Goal: Task Accomplishment & Management: Use online tool/utility

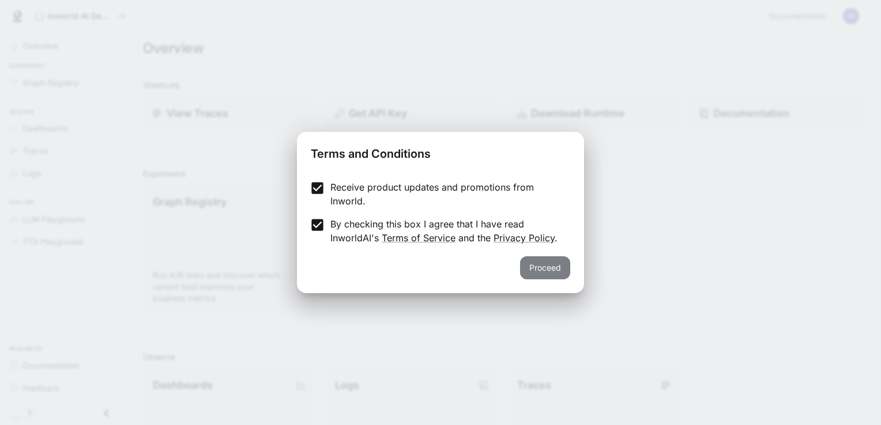
click at [540, 265] on button "Proceed" at bounding box center [545, 267] width 50 height 23
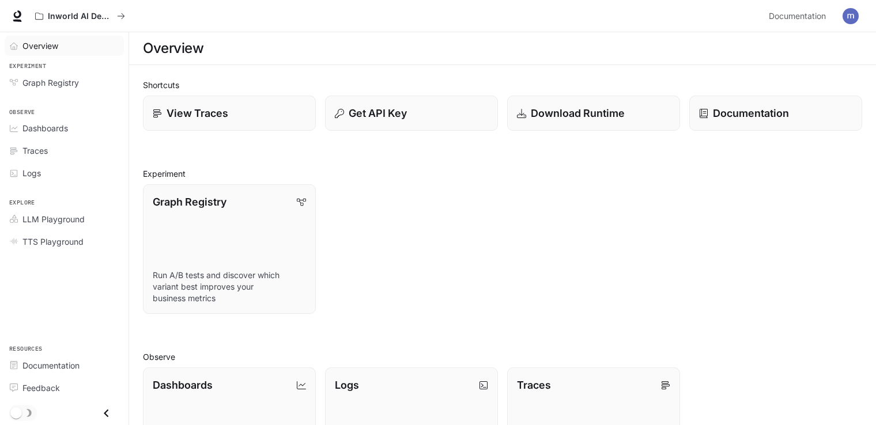
click at [46, 49] on span "Overview" at bounding box center [40, 46] width 36 height 12
click at [46, 49] on span "Overview" at bounding box center [40, 46] width 37 height 12
click at [168, 111] on p "View Traces" at bounding box center [197, 113] width 62 height 16
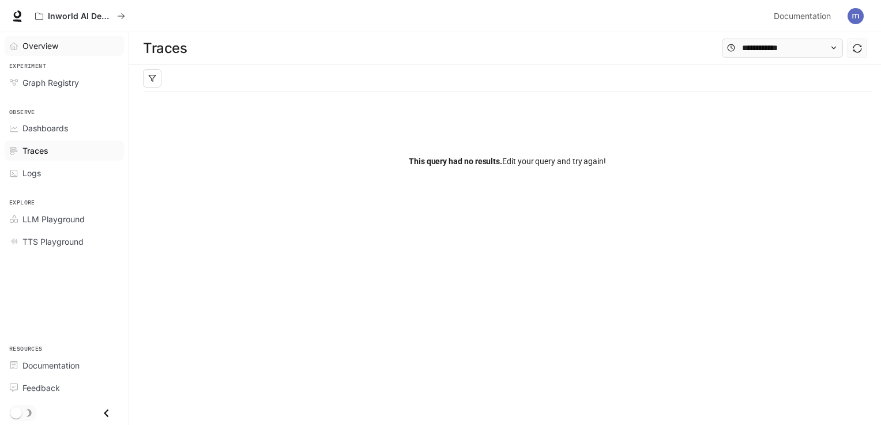
click at [56, 46] on span "Overview" at bounding box center [40, 46] width 36 height 12
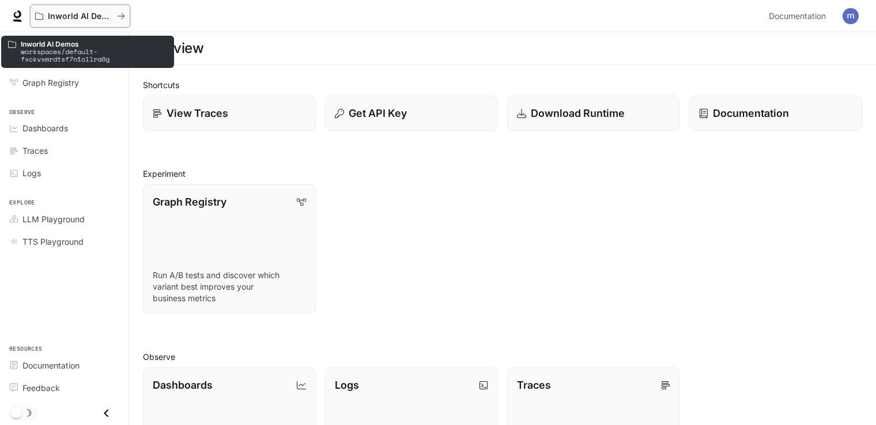
click at [120, 15] on icon "All workspaces" at bounding box center [121, 16] width 8 height 8
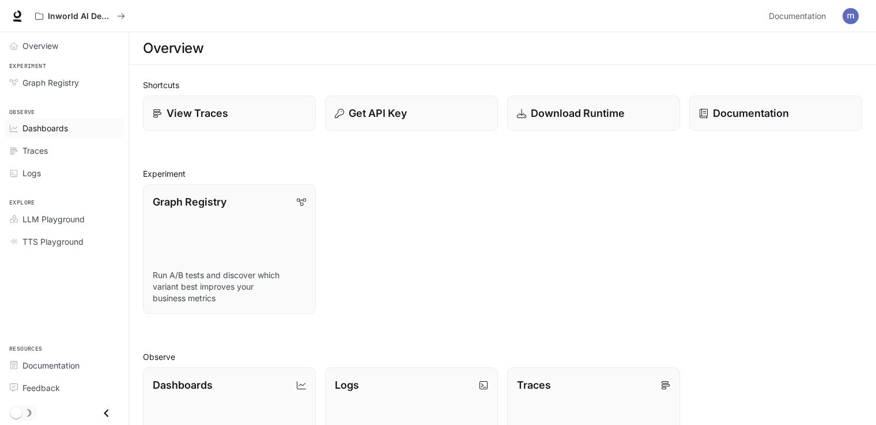
click at [41, 128] on span "Dashboards" at bounding box center [45, 128] width 46 height 12
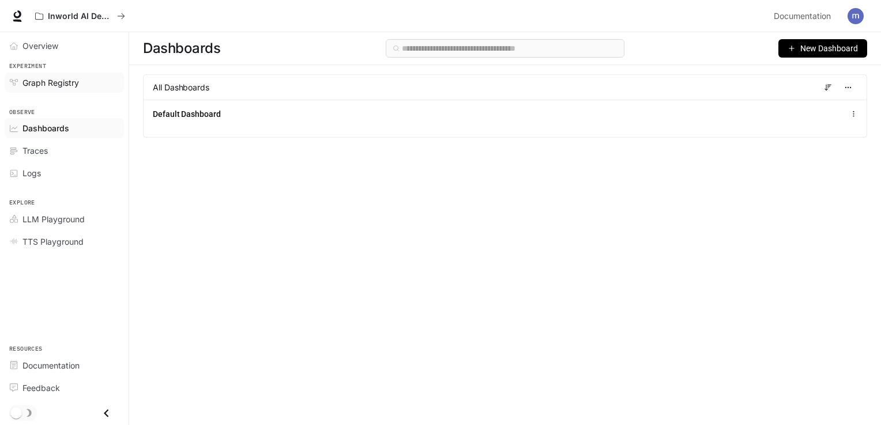
click at [58, 84] on span "Graph Registry" at bounding box center [50, 83] width 56 height 12
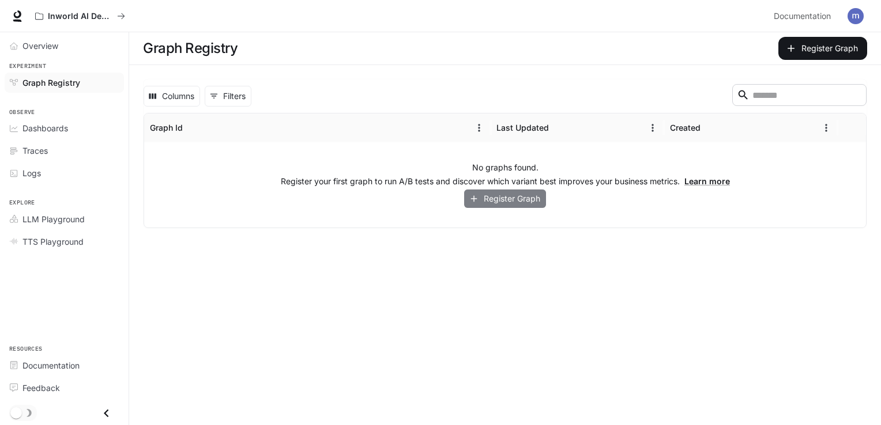
click at [489, 198] on button "Register Graph" at bounding box center [505, 199] width 82 height 19
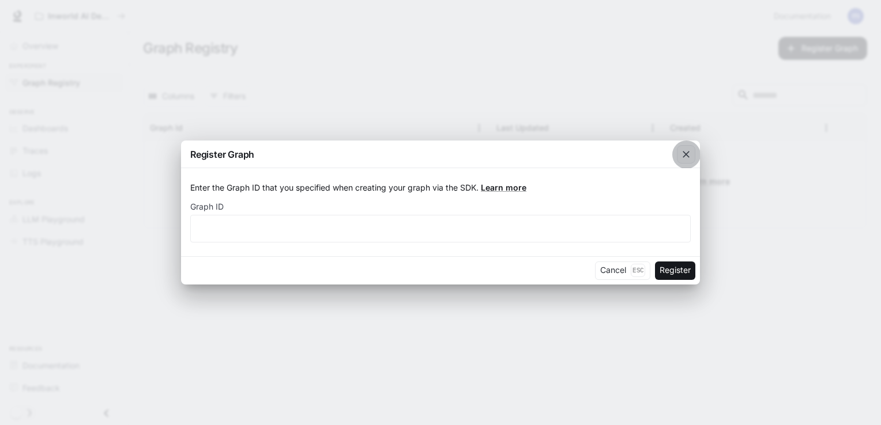
click at [684, 152] on icon "button" at bounding box center [686, 155] width 12 height 12
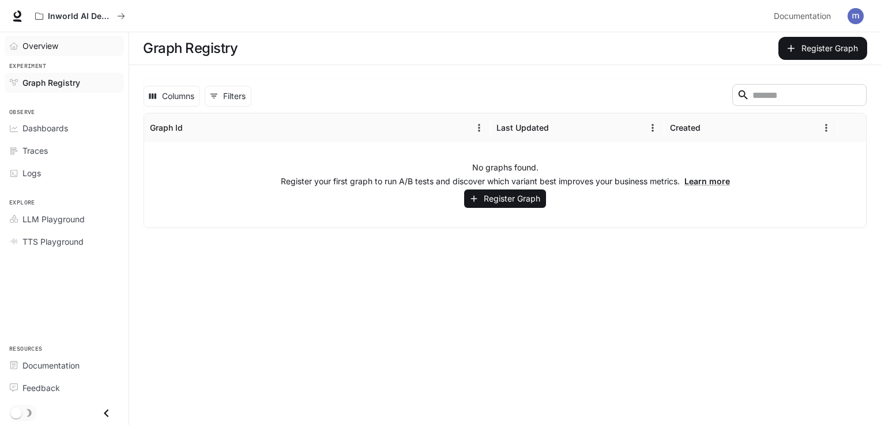
click at [51, 46] on span "Overview" at bounding box center [40, 46] width 36 height 12
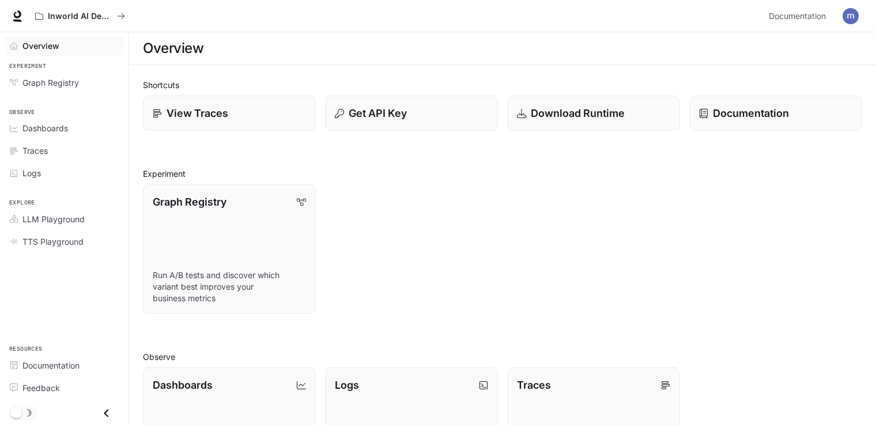
click at [104, 409] on icon "Close drawer" at bounding box center [107, 414] width 16 height 16
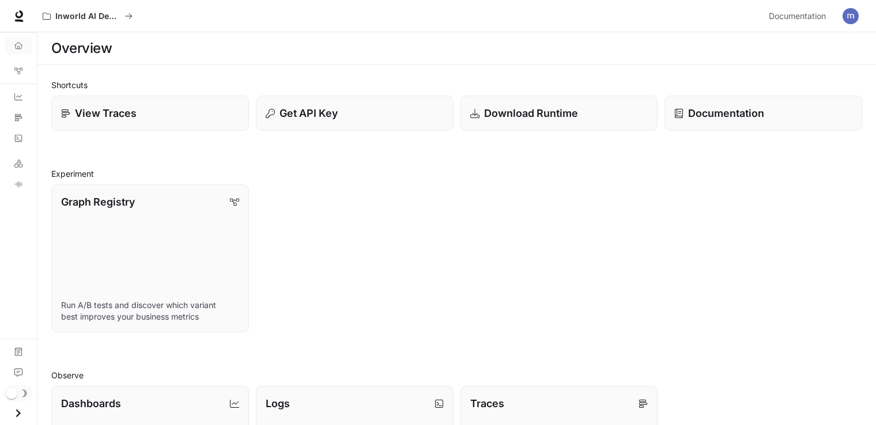
click at [22, 413] on icon "Open drawer" at bounding box center [18, 414] width 16 height 16
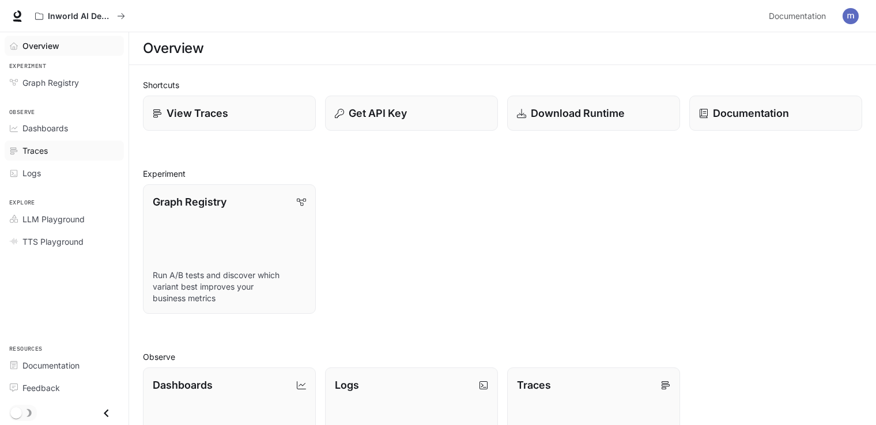
click at [49, 147] on div "Traces" at bounding box center [70, 151] width 96 height 12
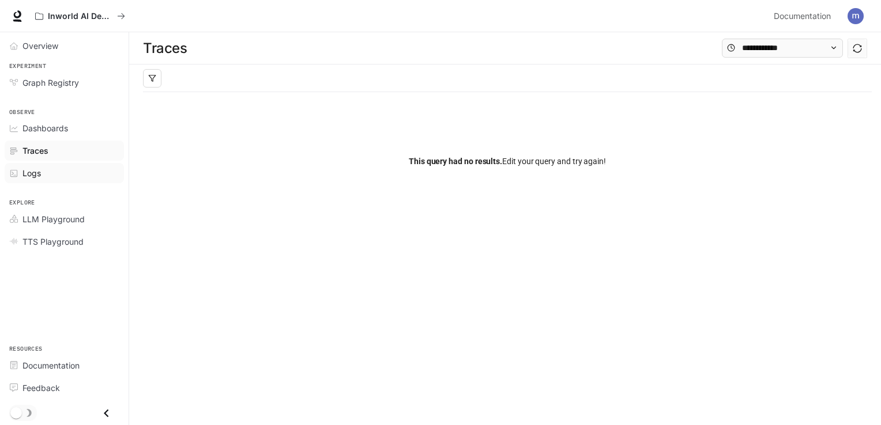
click at [31, 172] on span "Logs" at bounding box center [31, 173] width 18 height 12
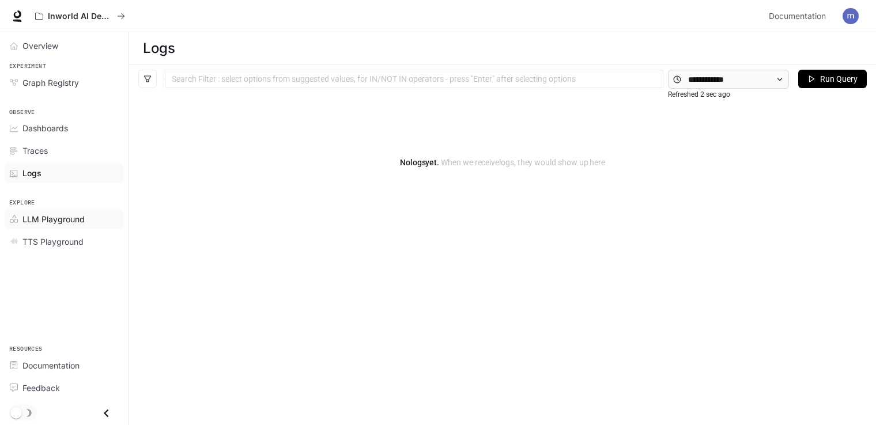
click at [35, 218] on span "LLM Playground" at bounding box center [53, 219] width 62 height 12
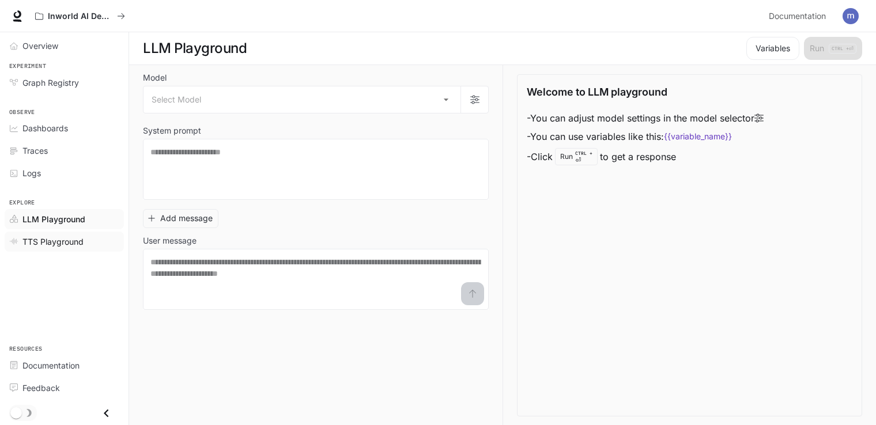
click at [57, 242] on span "TTS Playground" at bounding box center [52, 242] width 61 height 12
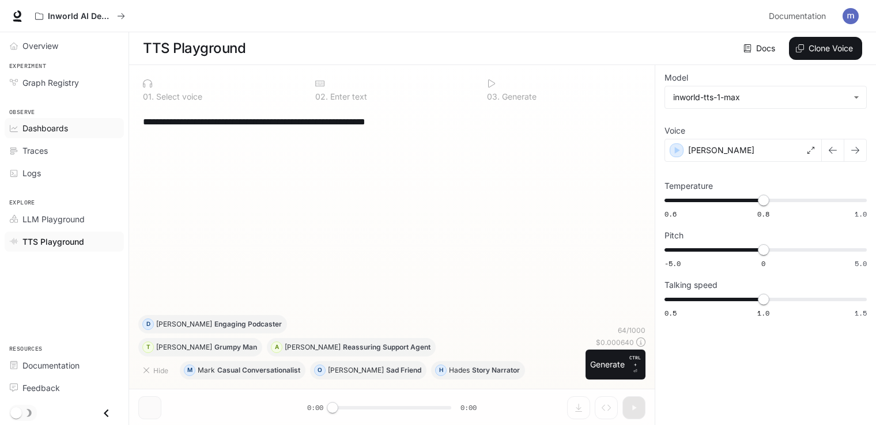
click at [50, 126] on span "Dashboards" at bounding box center [45, 128] width 46 height 12
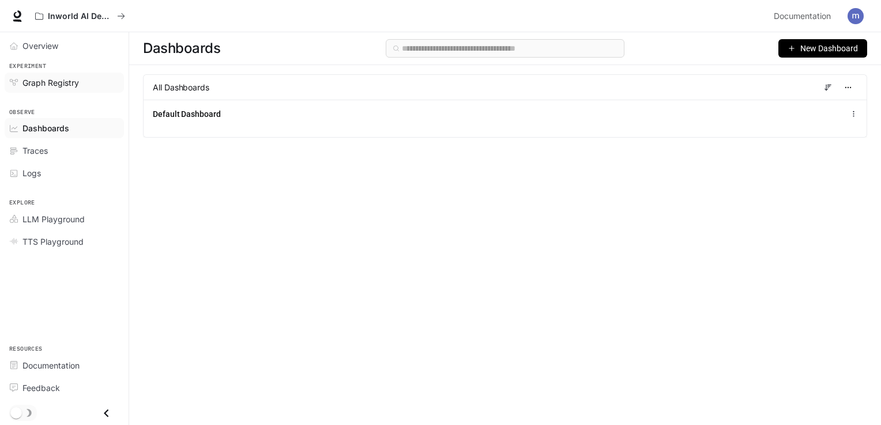
click at [50, 81] on span "Graph Registry" at bounding box center [50, 83] width 56 height 12
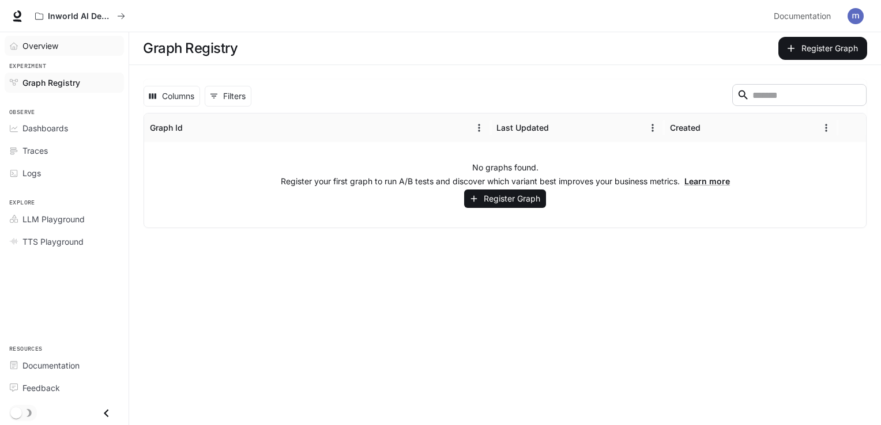
click at [47, 49] on span "Overview" at bounding box center [40, 46] width 36 height 12
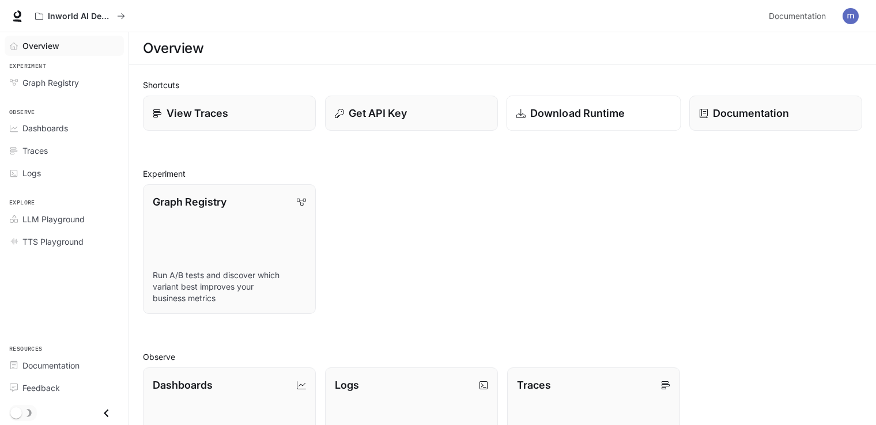
click at [519, 109] on icon at bounding box center [520, 112] width 9 height 9
click at [356, 114] on p "Get API Key" at bounding box center [377, 113] width 59 height 16
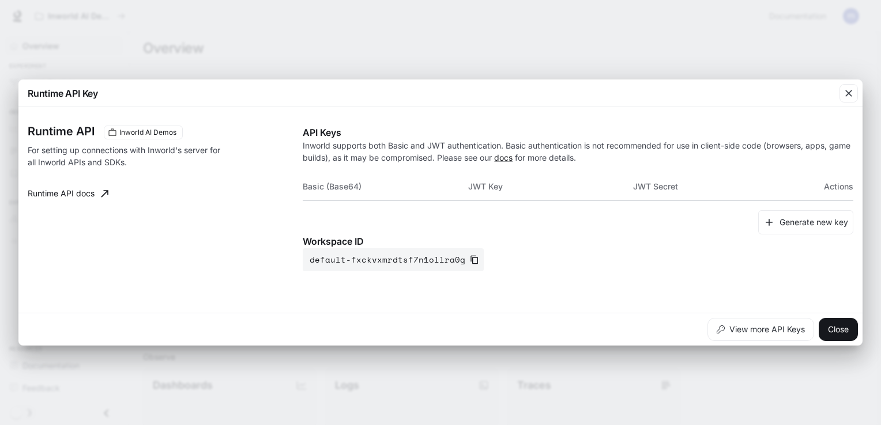
click at [390, 38] on div "Runtime API Key Runtime API Inworld AI Demos For setting up connections with In…" at bounding box center [440, 212] width 881 height 425
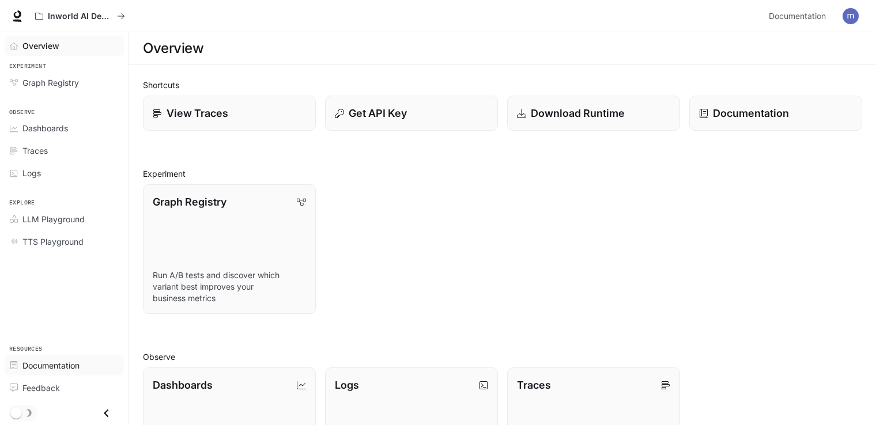
click at [46, 366] on span "Documentation" at bounding box center [50, 366] width 57 height 12
click at [69, 80] on span "Graph Registry" at bounding box center [50, 83] width 56 height 12
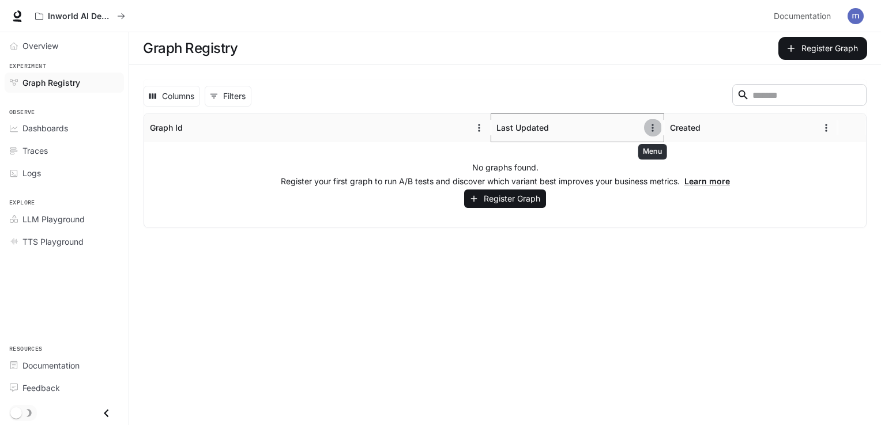
click at [648, 129] on icon "Menu" at bounding box center [653, 128] width 12 height 12
click at [682, 126] on div "Created" at bounding box center [685, 128] width 31 height 10
click at [823, 128] on icon "Menu" at bounding box center [826, 128] width 12 height 12
click at [534, 199] on button "Register Graph" at bounding box center [505, 199] width 82 height 19
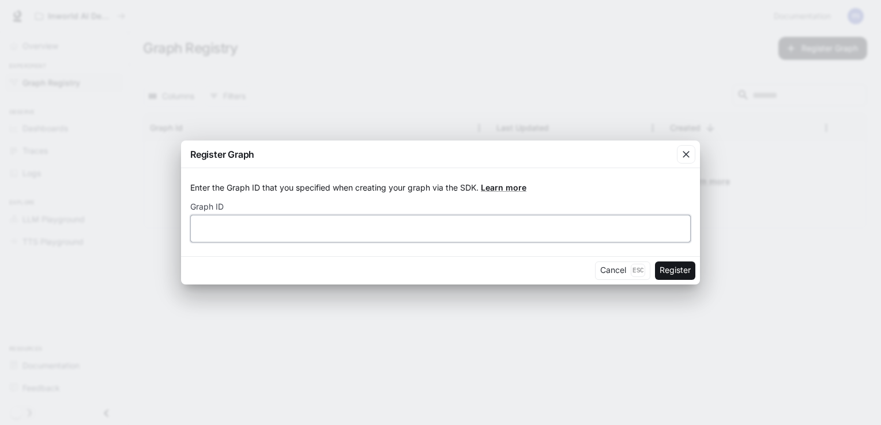
click at [483, 225] on input "text" at bounding box center [440, 228] width 499 height 12
type input "*******"
click at [677, 269] on button "Register" at bounding box center [675, 271] width 40 height 18
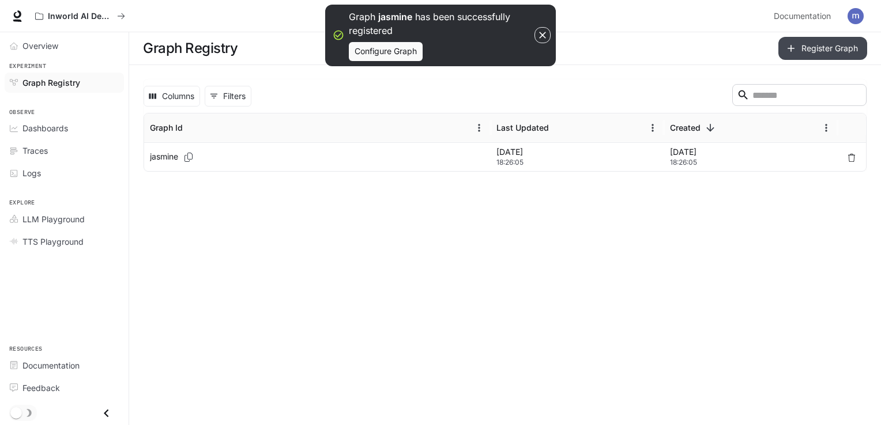
click at [813, 50] on button "Register Graph" at bounding box center [822, 48] width 89 height 23
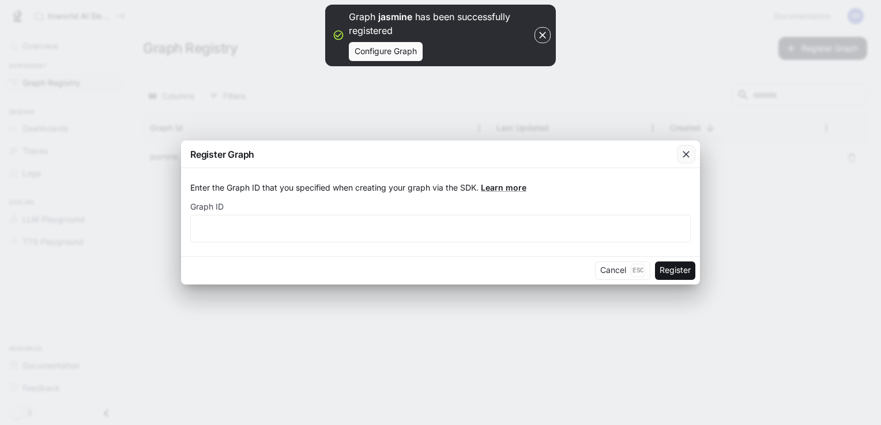
click at [688, 154] on icon "button" at bounding box center [686, 155] width 12 height 12
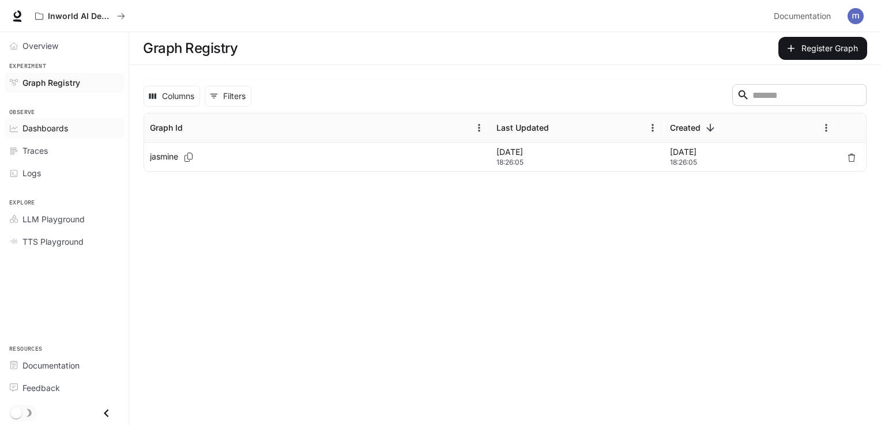
click at [75, 128] on div "Dashboards" at bounding box center [70, 128] width 96 height 12
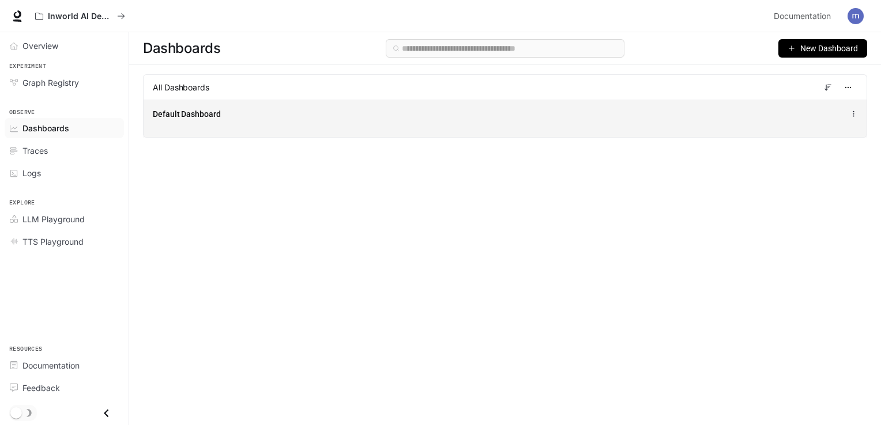
click at [175, 117] on span "Default Dashboard" at bounding box center [187, 114] width 68 height 12
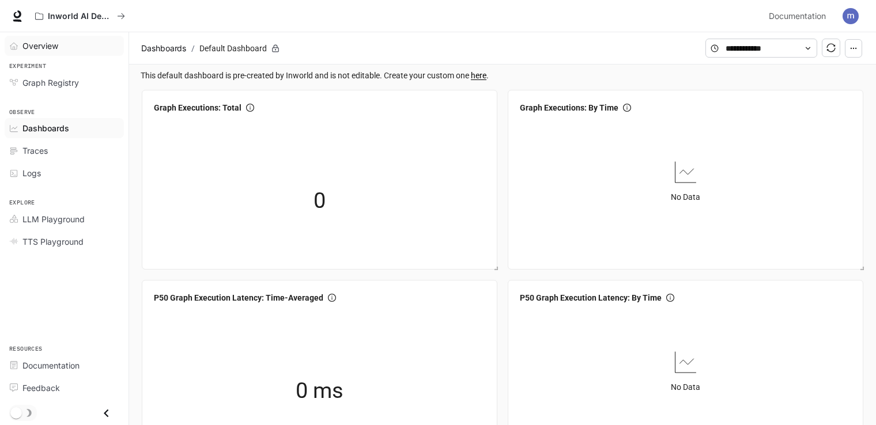
click at [51, 42] on span "Overview" at bounding box center [40, 46] width 36 height 12
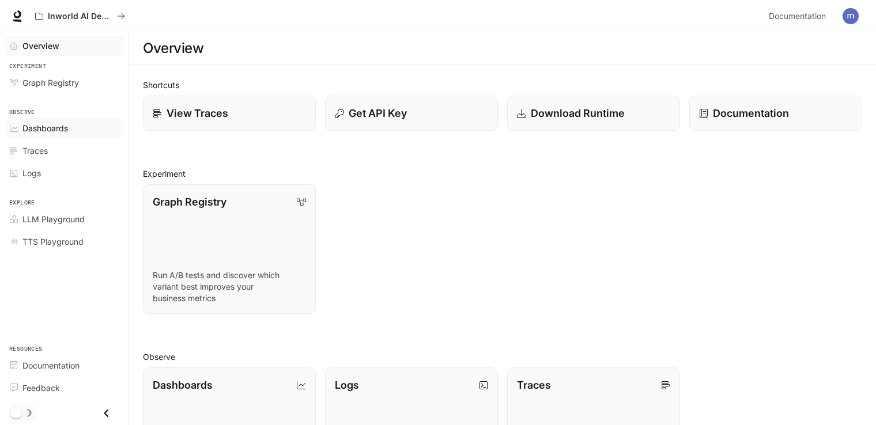
click at [48, 124] on span "Dashboards" at bounding box center [45, 128] width 46 height 12
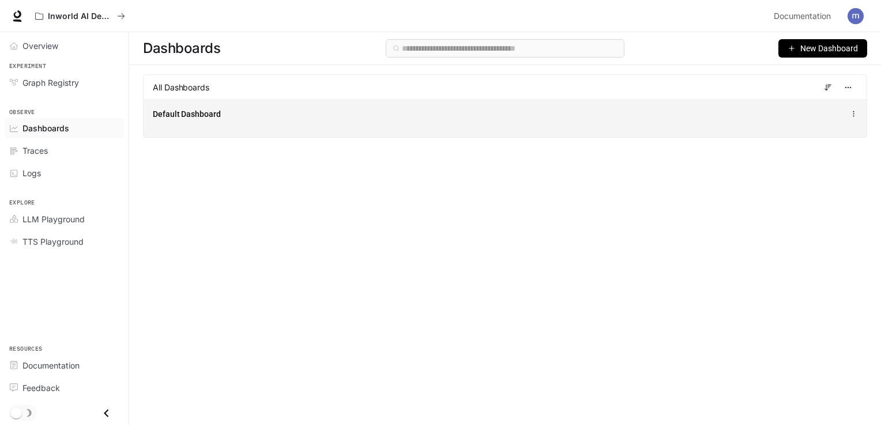
click at [854, 114] on icon at bounding box center [852, 114] width 7 height 8
click at [684, 129] on div "Default Dashboard" at bounding box center [505, 118] width 723 height 37
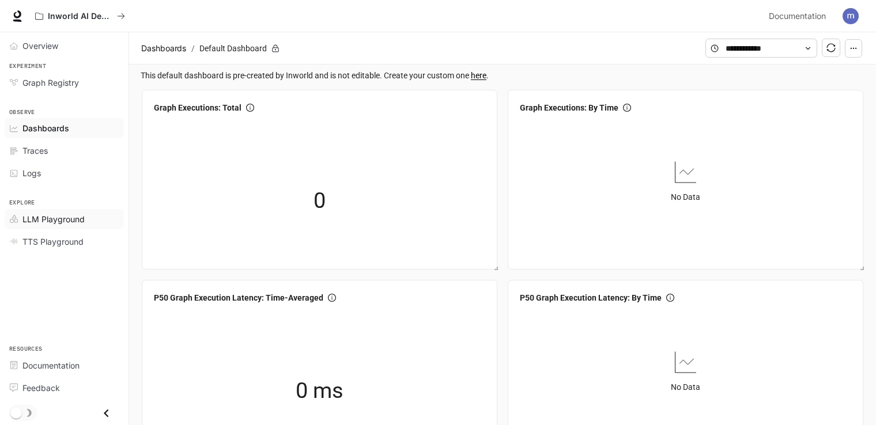
click at [67, 220] on span "LLM Playground" at bounding box center [53, 219] width 62 height 12
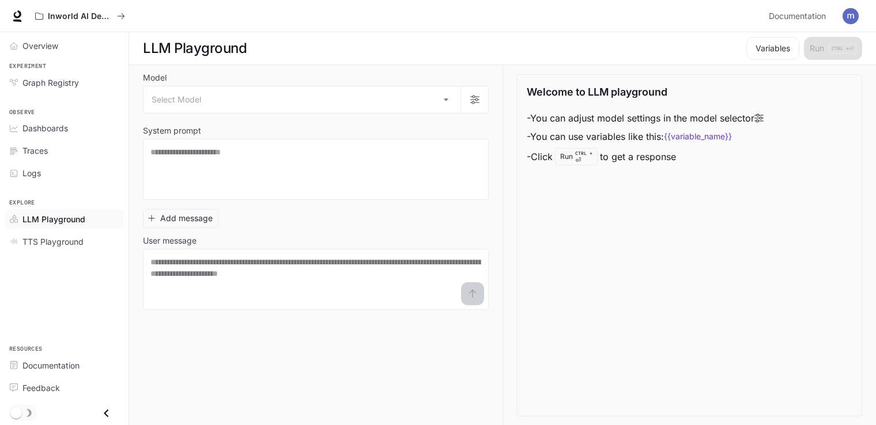
click at [67, 220] on span "LLM Playground" at bounding box center [53, 219] width 63 height 12
click at [39, 45] on span "Overview" at bounding box center [40, 46] width 36 height 12
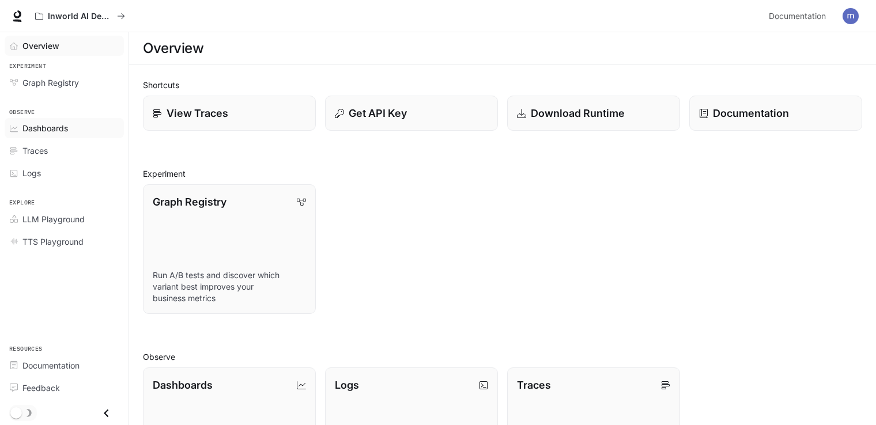
click at [60, 123] on span "Dashboards" at bounding box center [45, 128] width 46 height 12
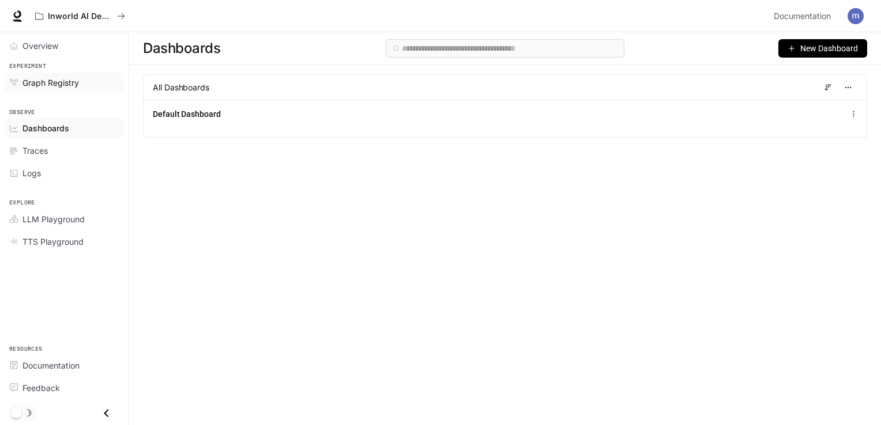
click at [59, 73] on link "Graph Registry" at bounding box center [64, 83] width 119 height 20
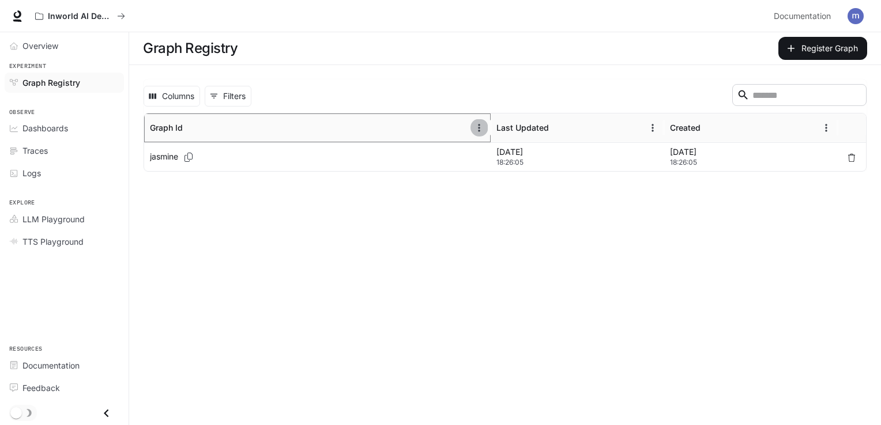
click at [479, 127] on icon "Menu" at bounding box center [479, 128] width 12 height 12
click at [789, 53] on icon "button" at bounding box center [791, 49] width 12 height 12
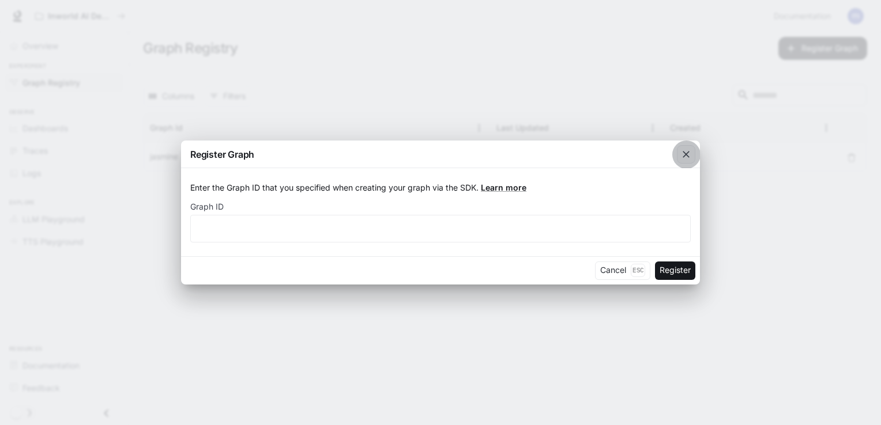
click at [685, 150] on icon "button" at bounding box center [686, 155] width 12 height 12
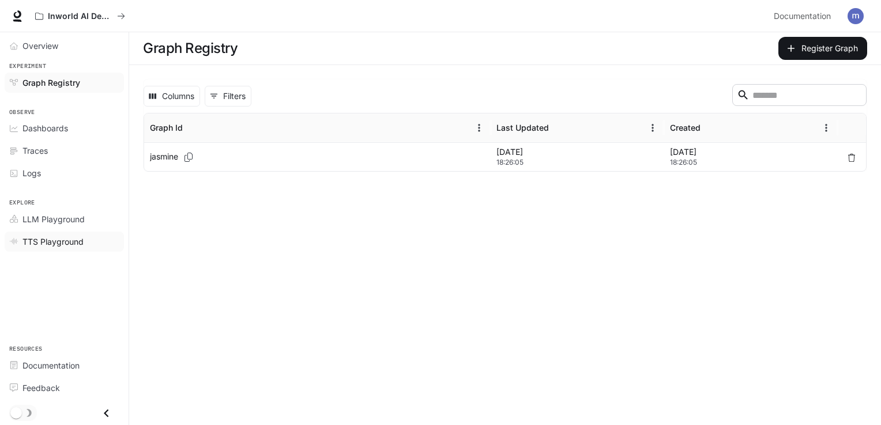
click at [85, 241] on div "TTS Playground" at bounding box center [70, 242] width 96 height 12
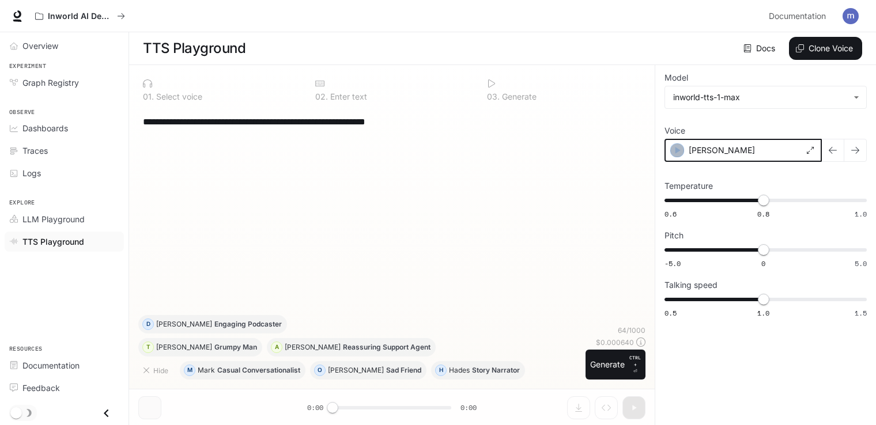
click at [671, 153] on icon "button" at bounding box center [677, 151] width 12 height 12
click at [848, 147] on button "button" at bounding box center [855, 150] width 23 height 23
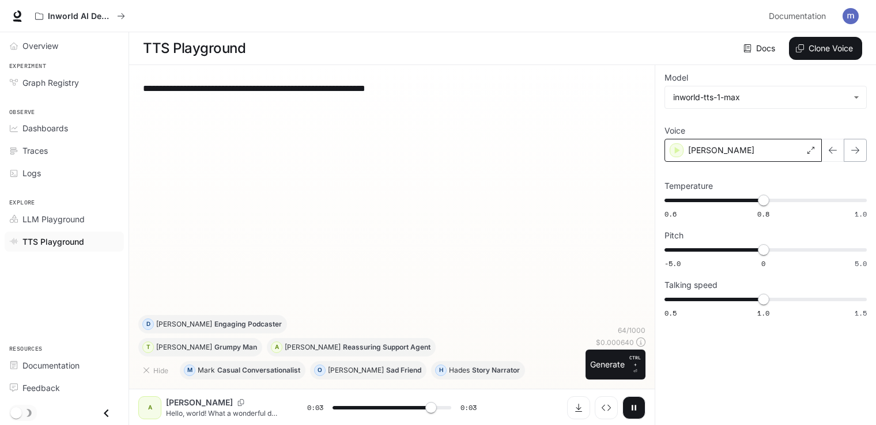
click at [854, 149] on icon "button" at bounding box center [855, 150] width 9 height 9
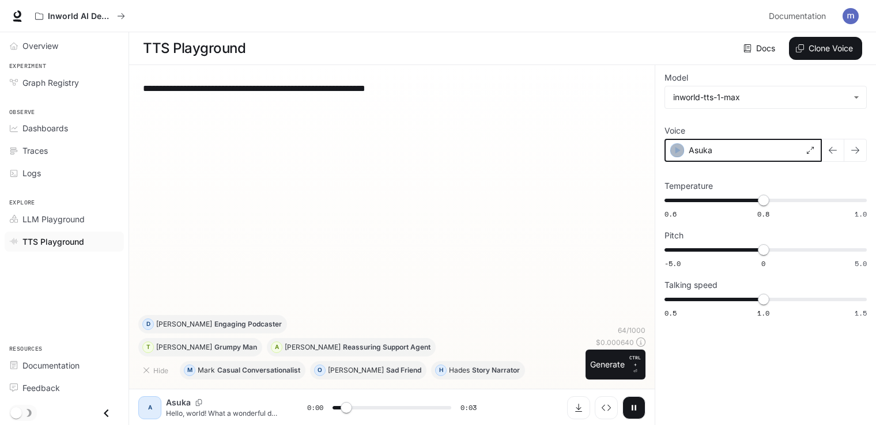
click at [674, 151] on icon "button" at bounding box center [677, 151] width 12 height 12
click at [674, 151] on div "Asuka" at bounding box center [742, 150] width 157 height 23
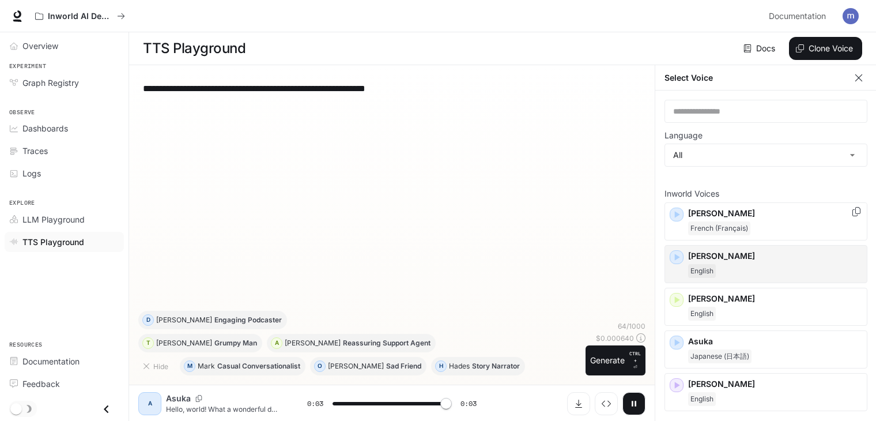
type input "*"
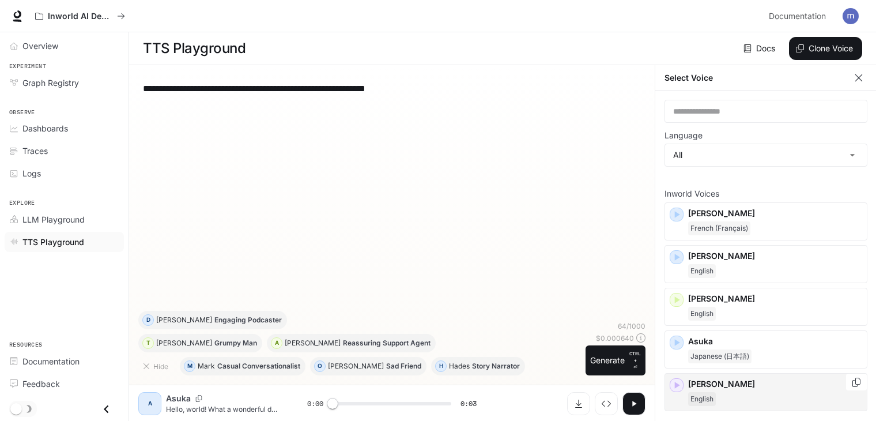
click at [723, 388] on div "Craig English" at bounding box center [775, 392] width 174 height 28
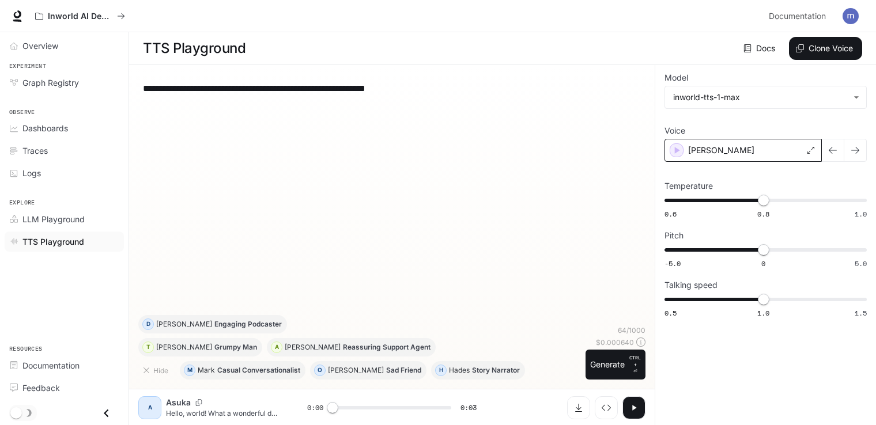
click at [677, 158] on div "Craig" at bounding box center [742, 150] width 157 height 23
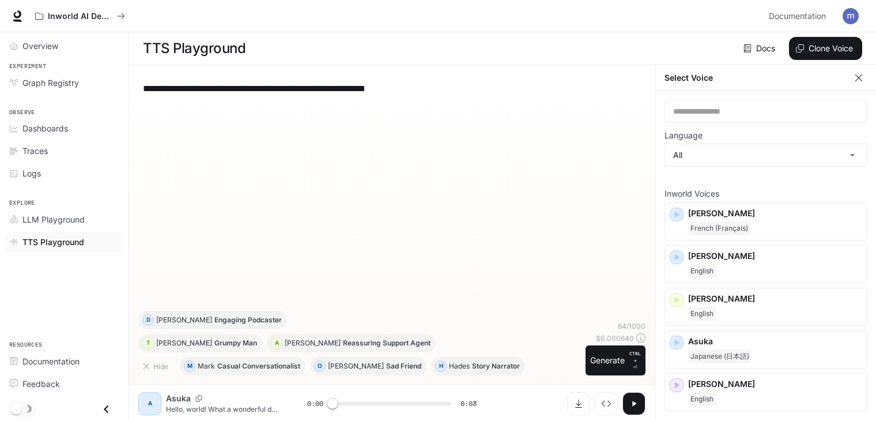
click at [610, 172] on div "**********" at bounding box center [391, 192] width 507 height 236
click at [675, 211] on icon "button" at bounding box center [677, 215] width 12 height 12
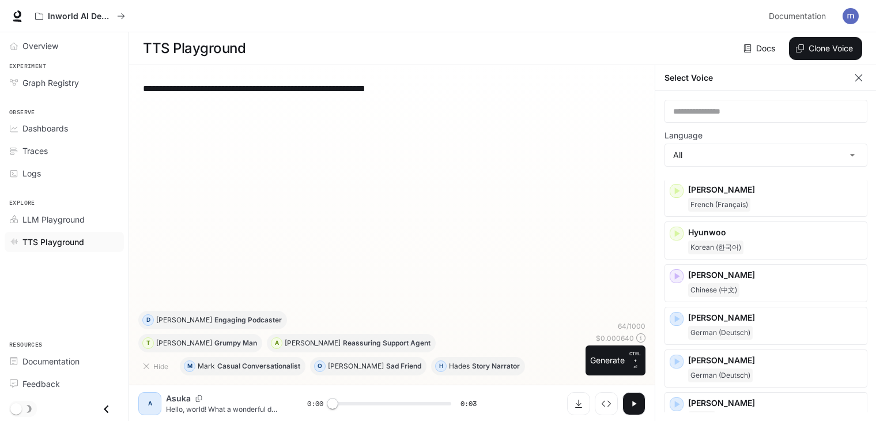
scroll to position [651, 0]
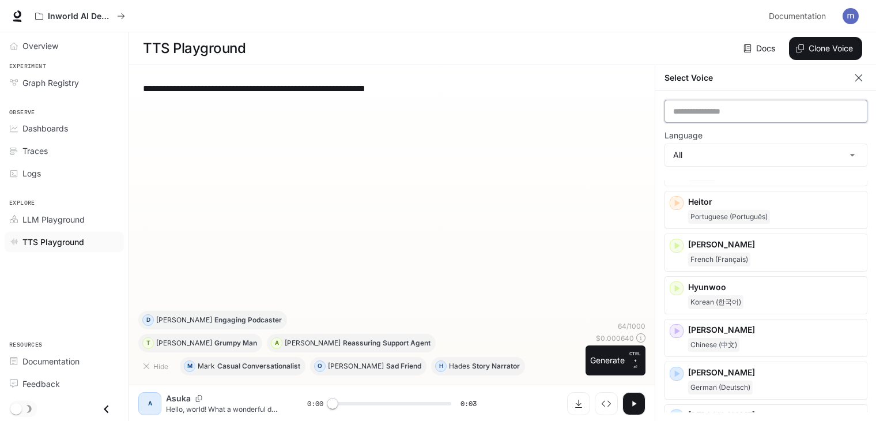
click at [725, 105] on input "text" at bounding box center [766, 111] width 202 height 12
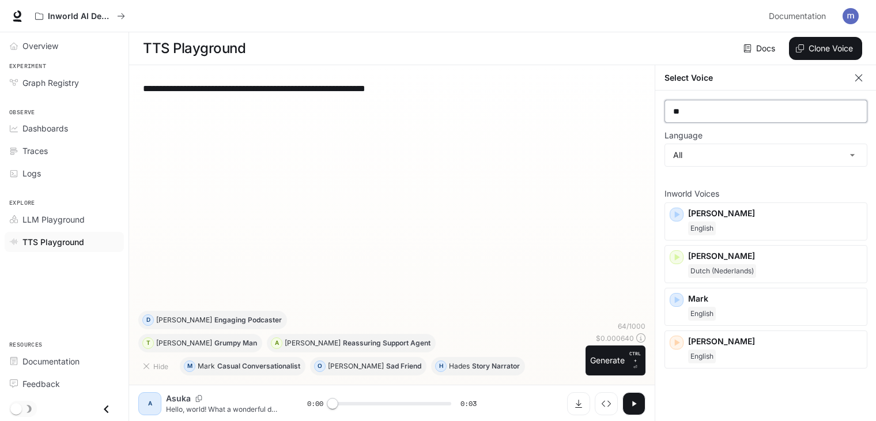
scroll to position [0, 0]
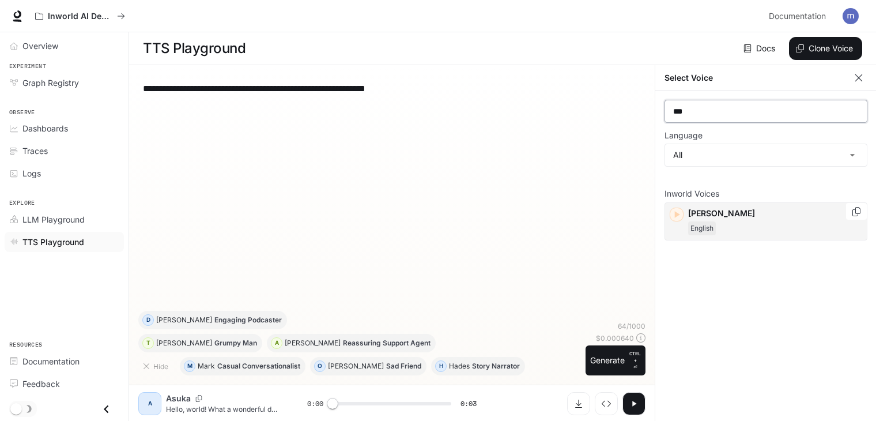
type input "***"
click at [675, 213] on icon "button" at bounding box center [677, 215] width 5 height 7
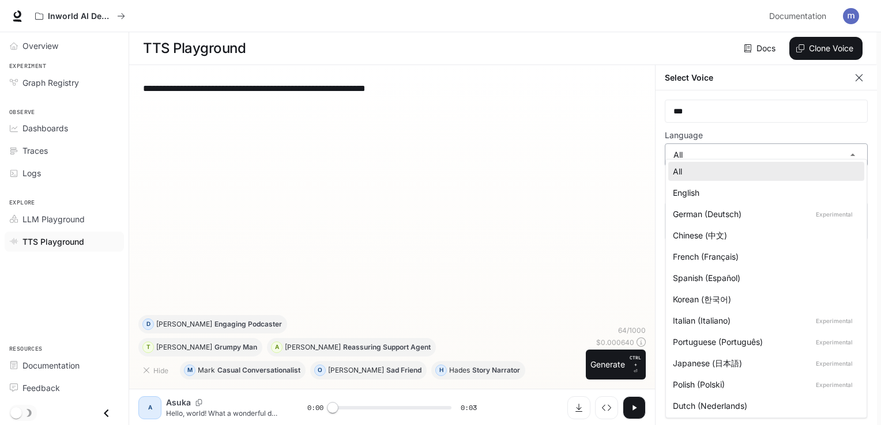
click at [816, 157] on body "**********" at bounding box center [440, 213] width 881 height 426
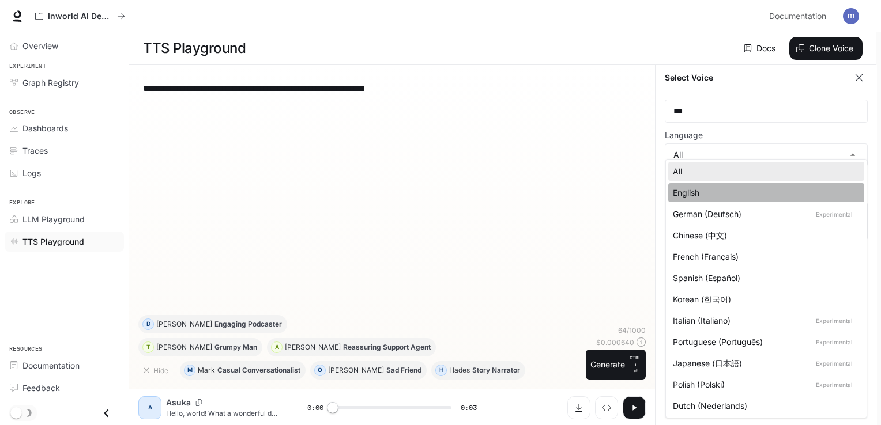
click at [798, 183] on li "English" at bounding box center [766, 192] width 196 height 19
type input "*****"
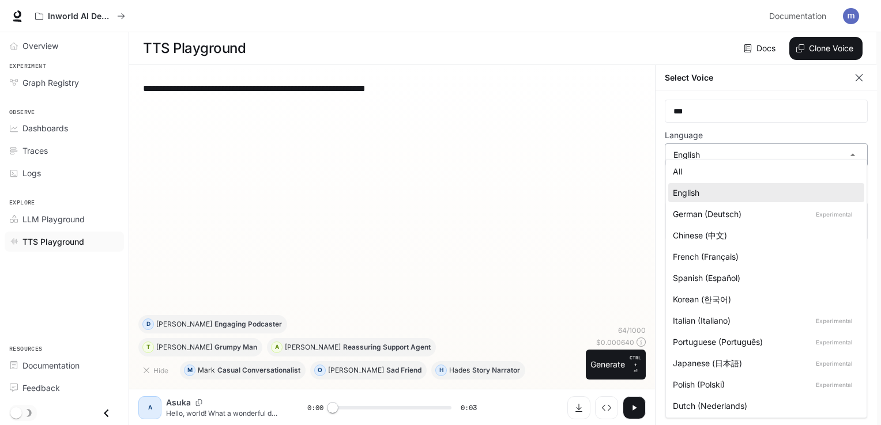
click at [834, 160] on body "**********" at bounding box center [440, 213] width 881 height 426
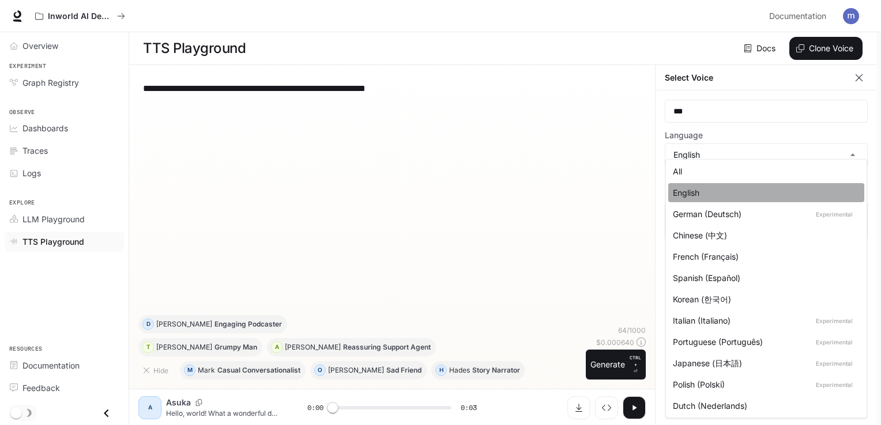
click at [824, 197] on div "English" at bounding box center [764, 193] width 182 height 12
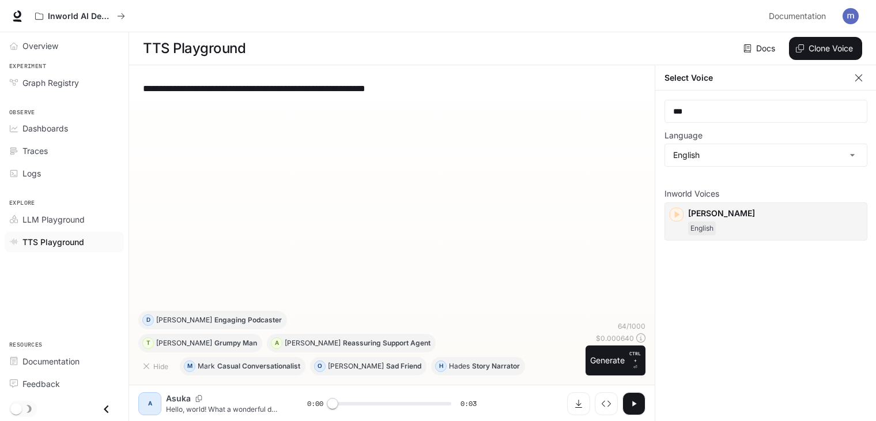
click at [784, 265] on div "Inworld Voices Sarah English" at bounding box center [765, 296] width 203 height 232
click at [675, 211] on icon "button" at bounding box center [677, 215] width 12 height 12
click at [701, 256] on div "Inworld Voices Sarah English" at bounding box center [765, 296] width 203 height 232
click at [613, 247] on div "**********" at bounding box center [391, 192] width 507 height 236
click at [811, 55] on button "Clone Voice" at bounding box center [825, 48] width 73 height 23
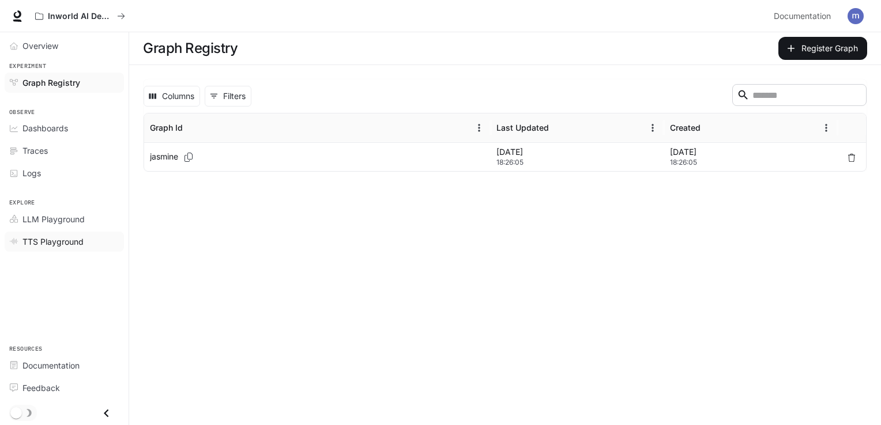
click at [34, 244] on span "TTS Playground" at bounding box center [52, 242] width 61 height 12
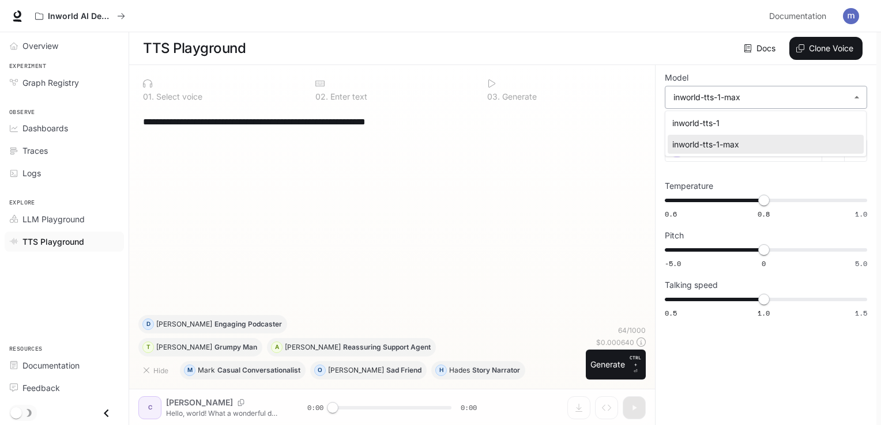
click at [816, 103] on body "**********" at bounding box center [440, 213] width 881 height 426
click at [587, 165] on div at bounding box center [440, 212] width 881 height 425
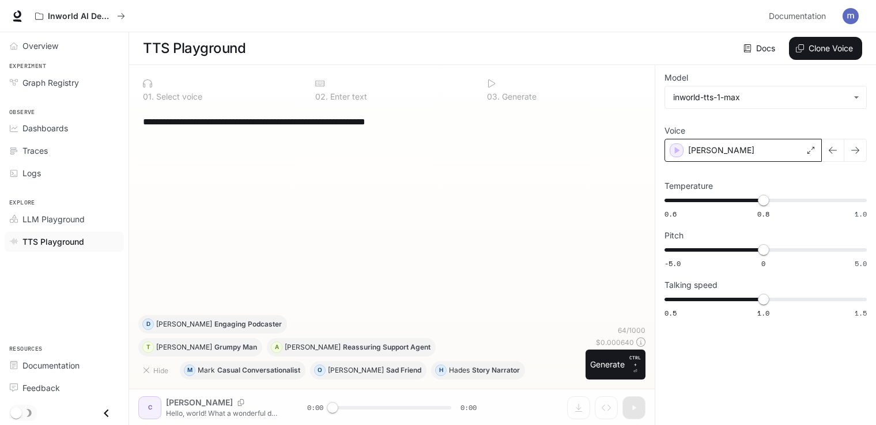
click at [791, 153] on div "Craig" at bounding box center [742, 150] width 157 height 23
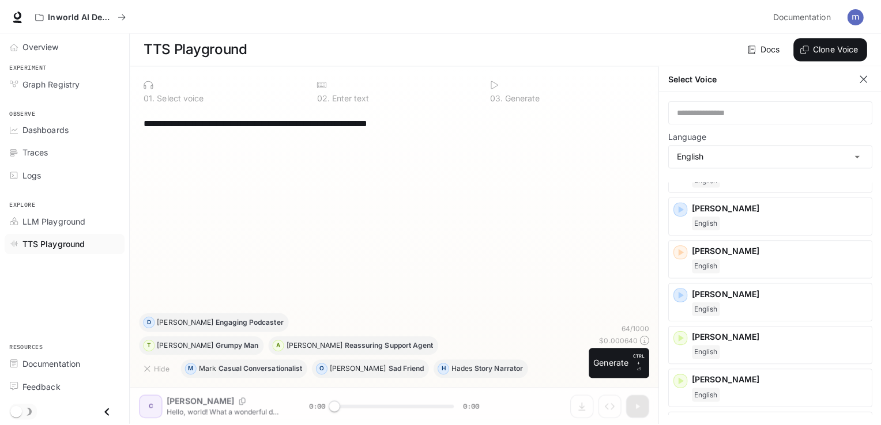
scroll to position [628, 0]
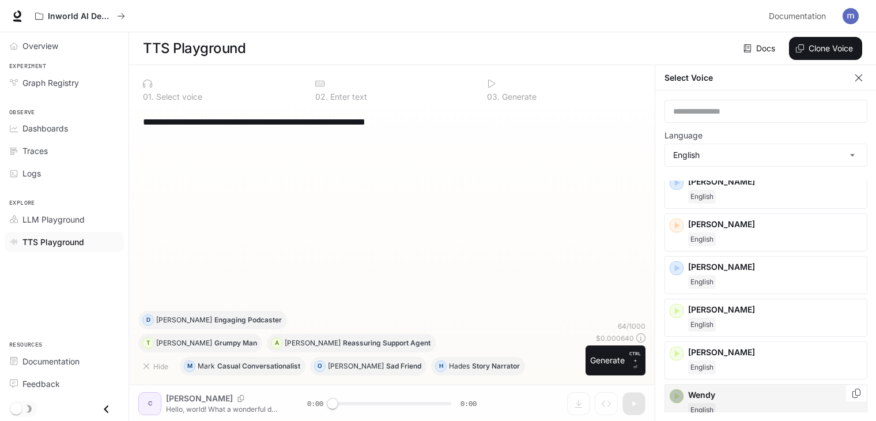
click at [677, 390] on icon "button" at bounding box center [677, 396] width 12 height 12
click at [679, 226] on icon "button" at bounding box center [677, 226] width 12 height 12
click at [723, 224] on p "Sarah" at bounding box center [775, 224] width 174 height 12
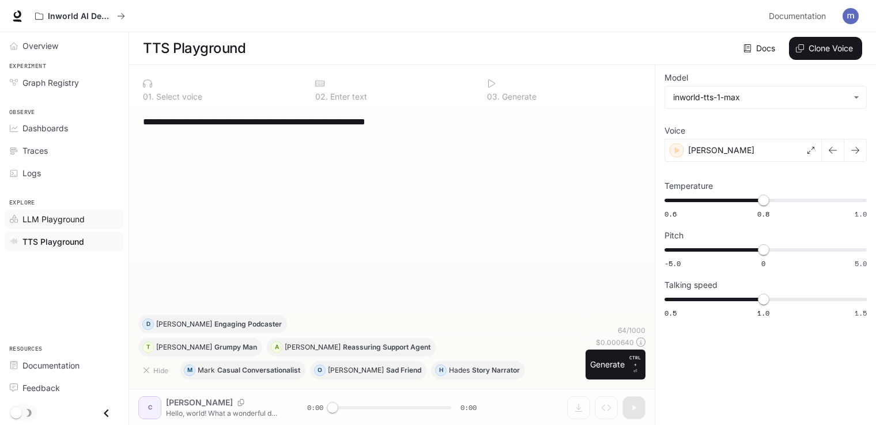
click at [62, 210] on link "LLM Playground" at bounding box center [64, 219] width 119 height 20
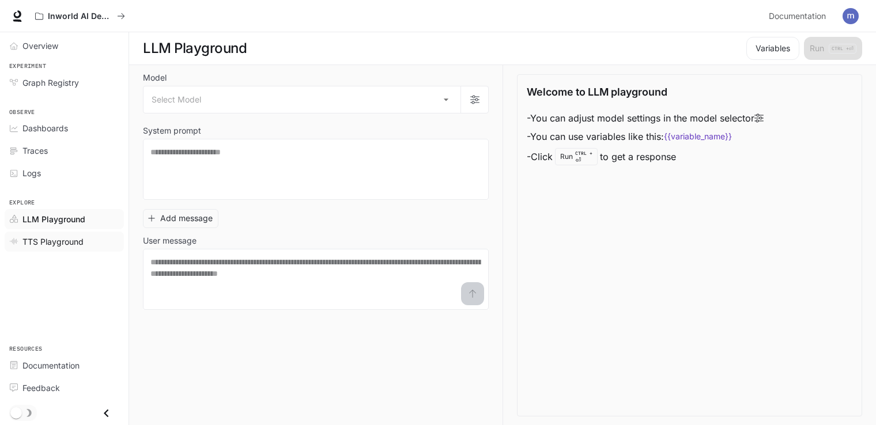
click at [58, 239] on span "TTS Playground" at bounding box center [52, 242] width 61 height 12
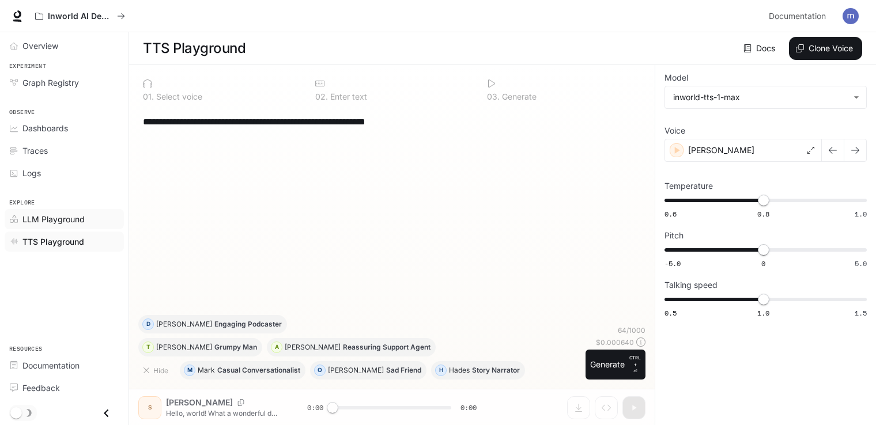
click at [56, 221] on span "LLM Playground" at bounding box center [53, 219] width 62 height 12
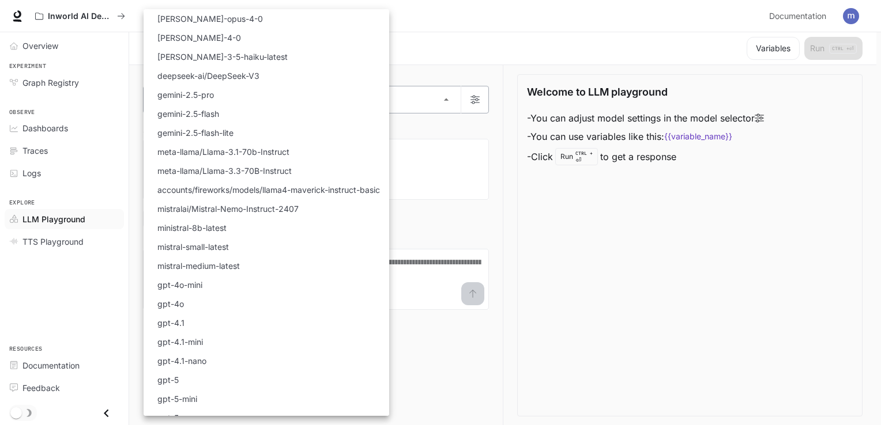
click at [440, 99] on body "Skip to main content Inworld AI Demos Documentation Documentation Portal Overvi…" at bounding box center [440, 213] width 881 height 426
click at [470, 45] on div at bounding box center [440, 212] width 881 height 425
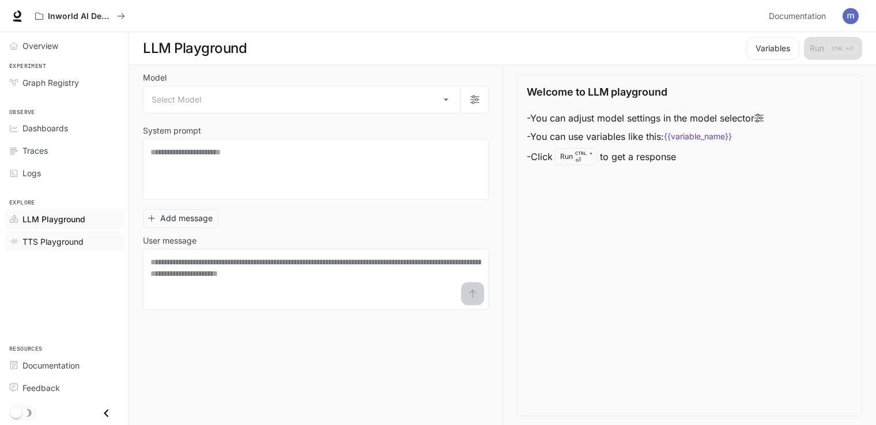
click at [58, 236] on span "TTS Playground" at bounding box center [52, 242] width 61 height 12
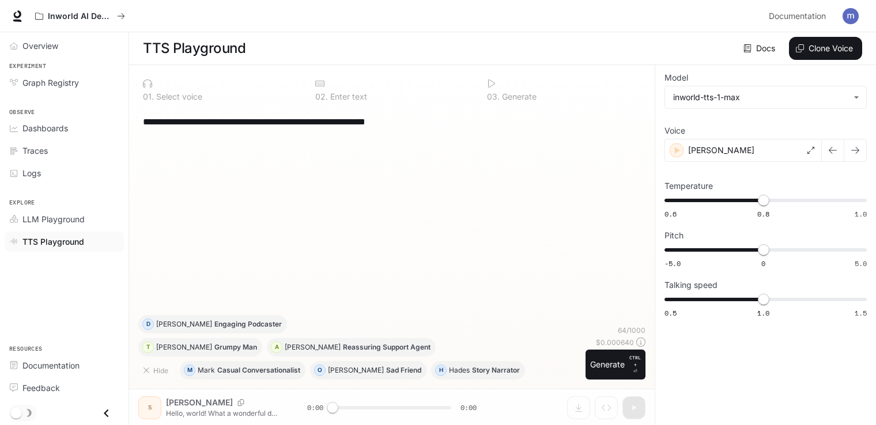
click at [57, 206] on span "Explore" at bounding box center [64, 203] width 129 height 10
click at [63, 213] on span "LLM Playground" at bounding box center [53, 219] width 62 height 12
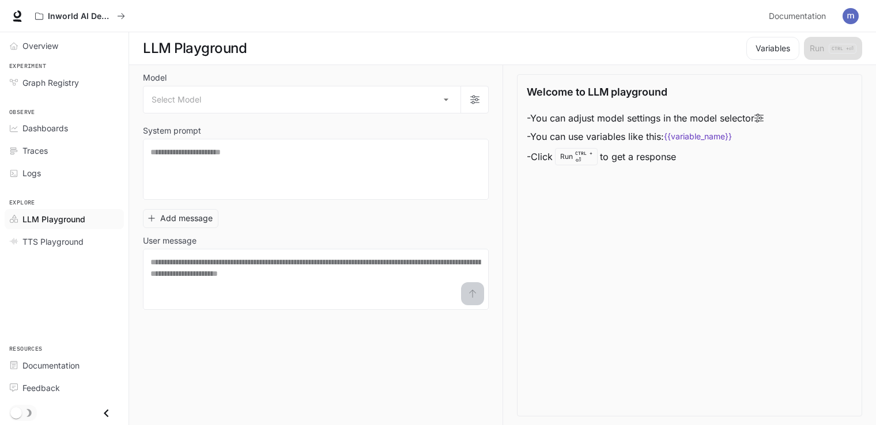
click at [574, 156] on div "Run CTRL + ⏎" at bounding box center [576, 156] width 43 height 17
click at [761, 117] on icon at bounding box center [758, 118] width 9 height 9
click at [757, 50] on button "Variables" at bounding box center [772, 48] width 53 height 23
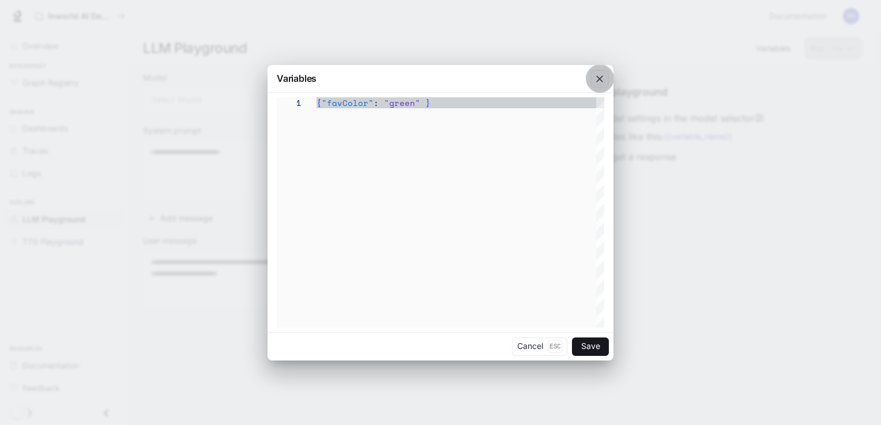
click at [596, 82] on icon "button" at bounding box center [600, 79] width 12 height 12
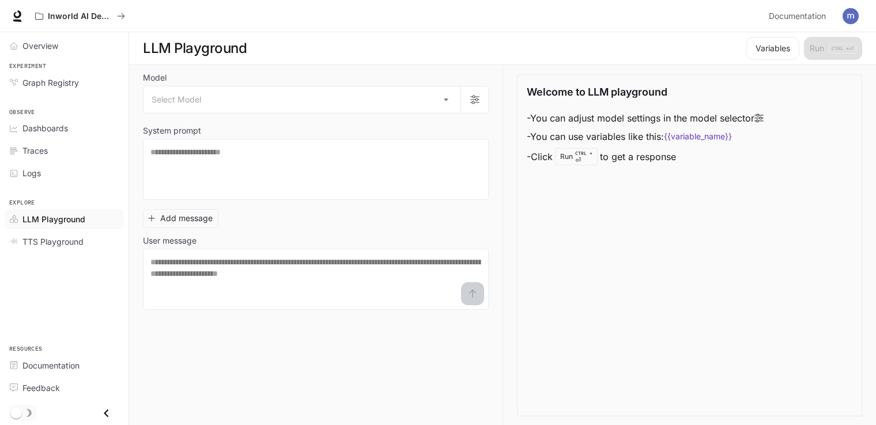
click at [832, 48] on div "Variables Run CTRL + ⏎" at bounding box center [802, 48] width 120 height 23
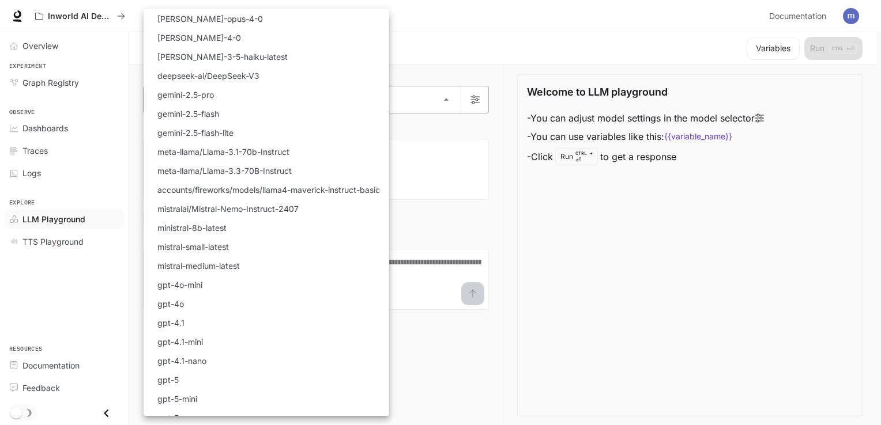
click at [445, 97] on body "Skip to main content Inworld AI Demos Documentation Documentation Portal Overvi…" at bounding box center [440, 213] width 881 height 426
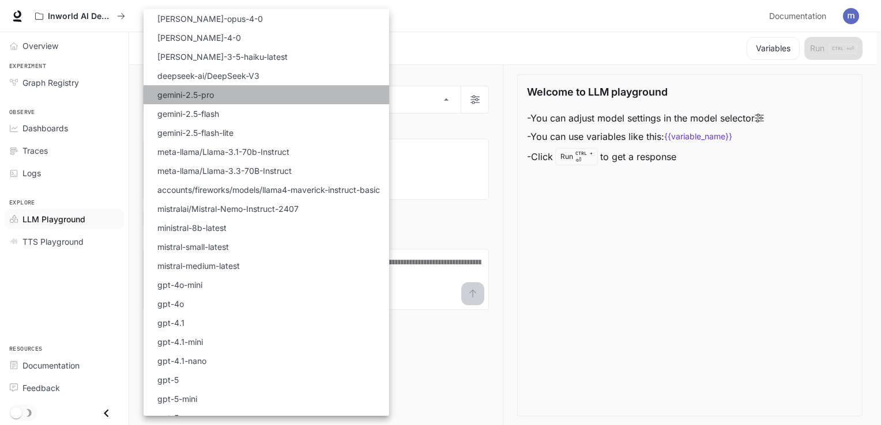
click at [290, 93] on li "gemini-2.5-pro" at bounding box center [267, 94] width 246 height 19
type input "**********"
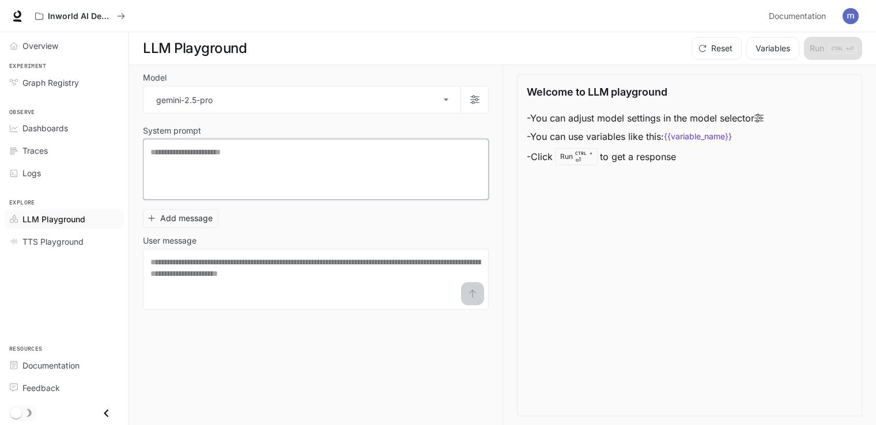
click at [371, 175] on textarea at bounding box center [315, 169] width 331 height 46
type textarea "*****"
click at [186, 275] on textarea at bounding box center [315, 279] width 331 height 46
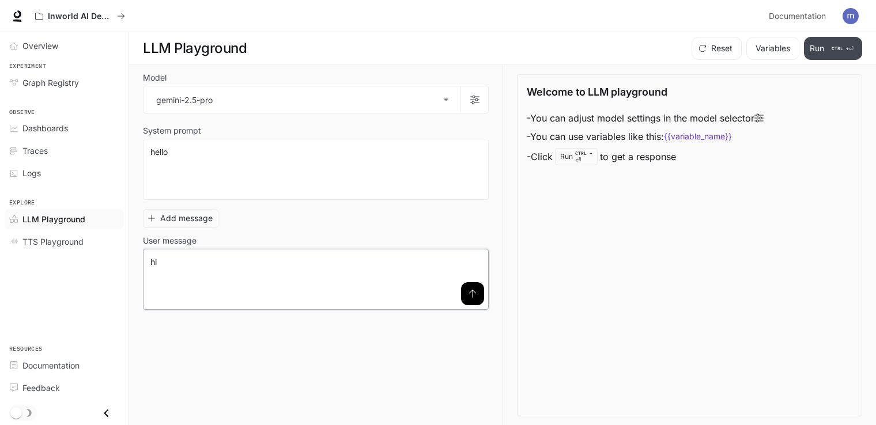
type textarea "**"
click at [827, 44] on button "Run CTRL + ⏎" at bounding box center [833, 48] width 58 height 23
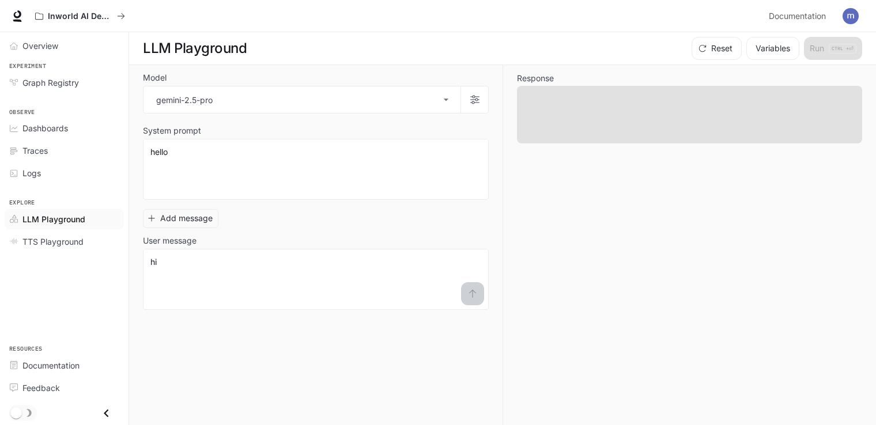
click at [687, 98] on span at bounding box center [689, 115] width 345 height 58
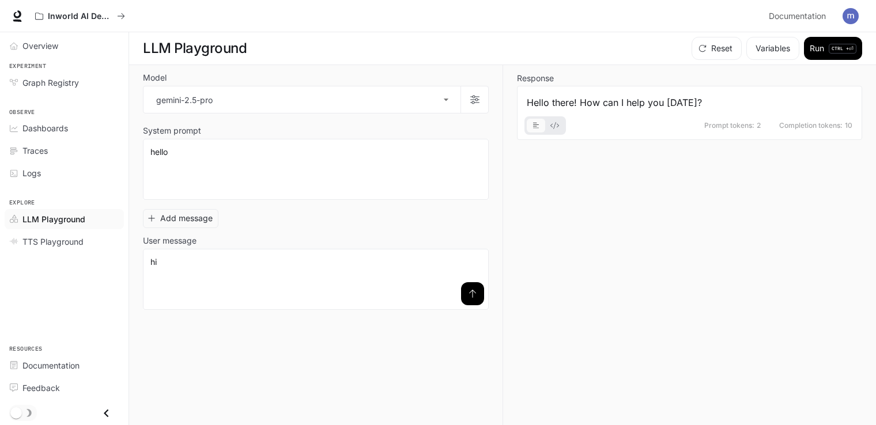
click at [475, 294] on icon "submit" at bounding box center [472, 293] width 9 height 9
click at [36, 173] on span "Logs" at bounding box center [31, 173] width 18 height 12
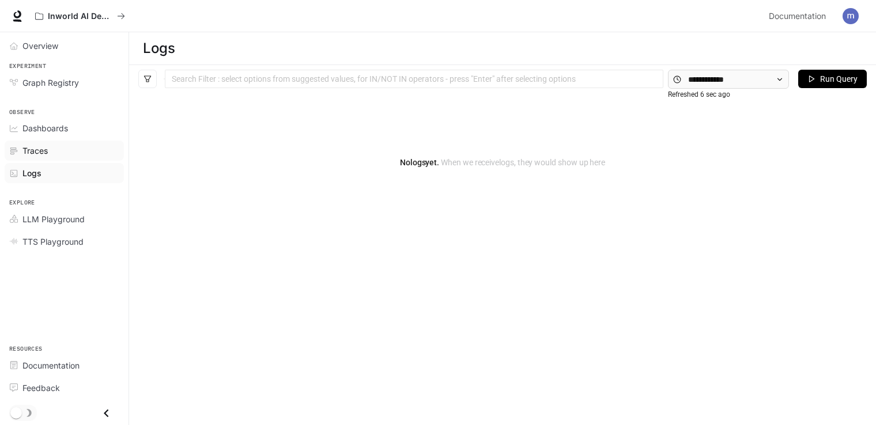
click at [34, 145] on span "Traces" at bounding box center [34, 151] width 25 height 12
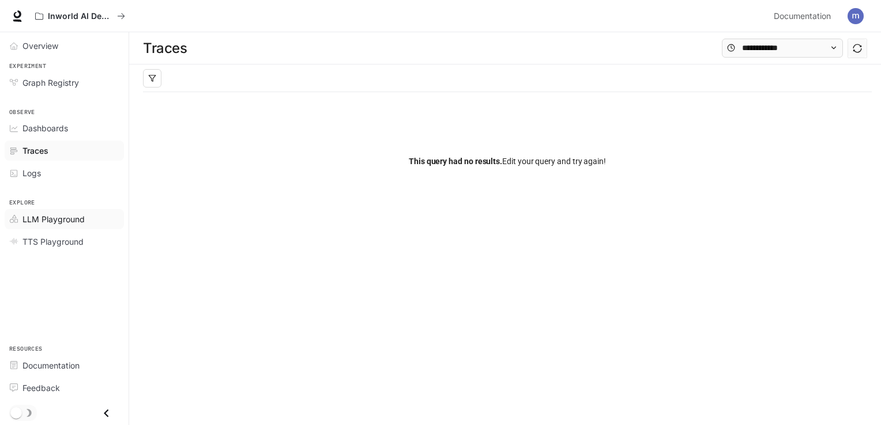
click at [36, 217] on span "LLM Playground" at bounding box center [53, 219] width 62 height 12
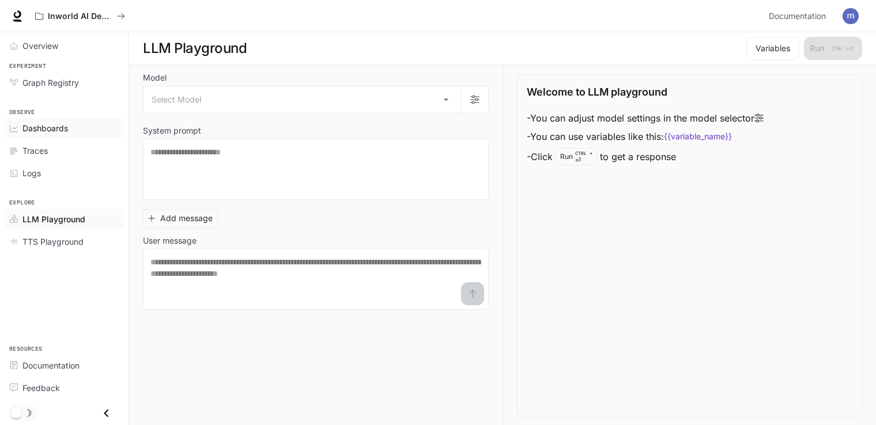
click at [55, 126] on span "Dashboards" at bounding box center [45, 128] width 46 height 12
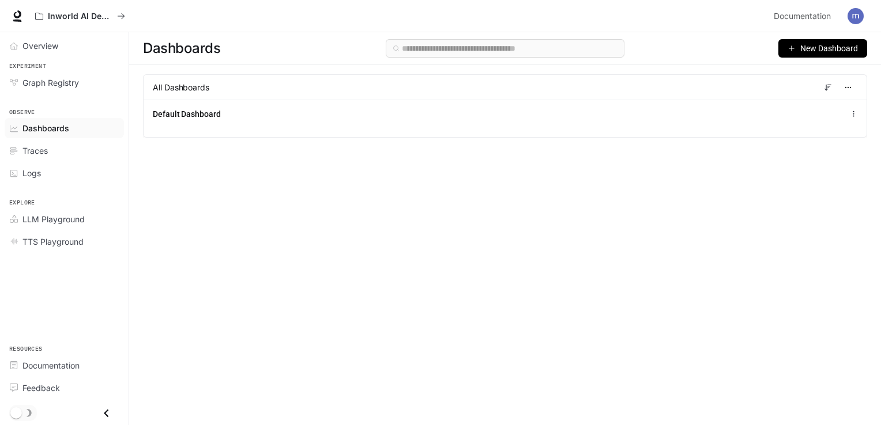
click at [177, 89] on span "All Dashboards" at bounding box center [181, 88] width 56 height 12
click at [60, 79] on span "Graph Registry" at bounding box center [50, 83] width 56 height 12
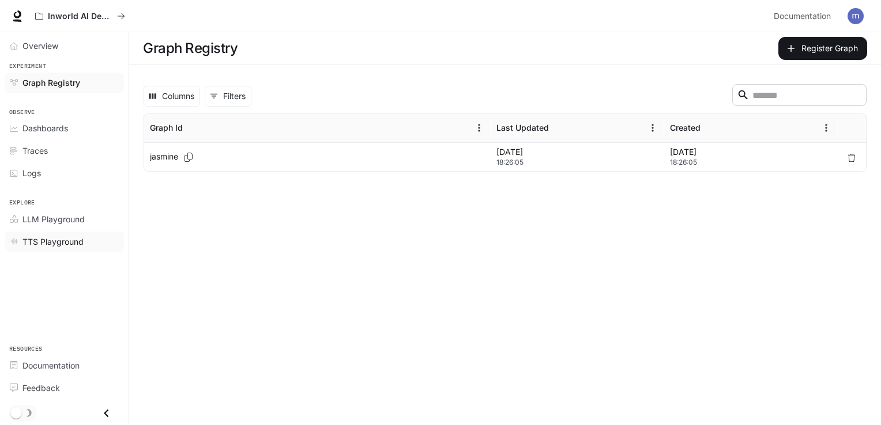
click at [80, 239] on span "TTS Playground" at bounding box center [52, 242] width 61 height 12
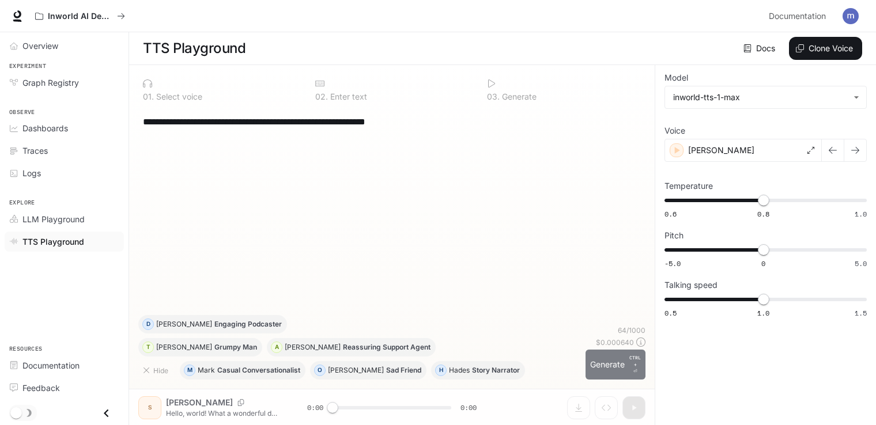
click at [599, 358] on button "Generate CTRL + ⏎" at bounding box center [616, 365] width 60 height 30
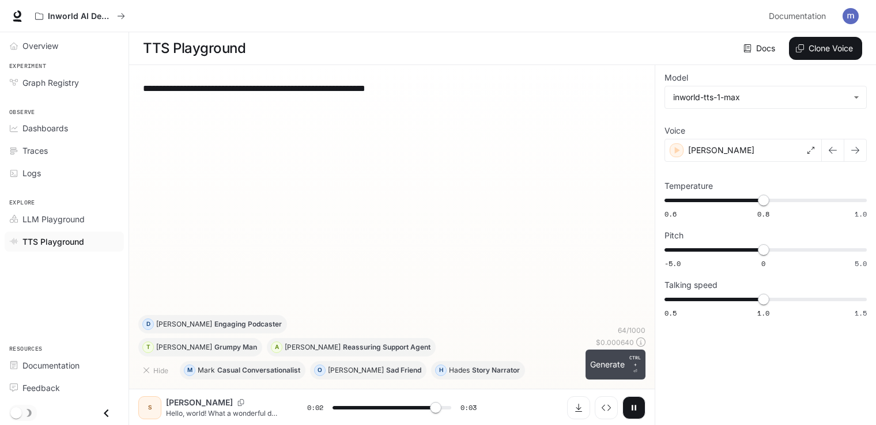
type input "*"
click at [70, 221] on span "LLM Playground" at bounding box center [53, 219] width 62 height 12
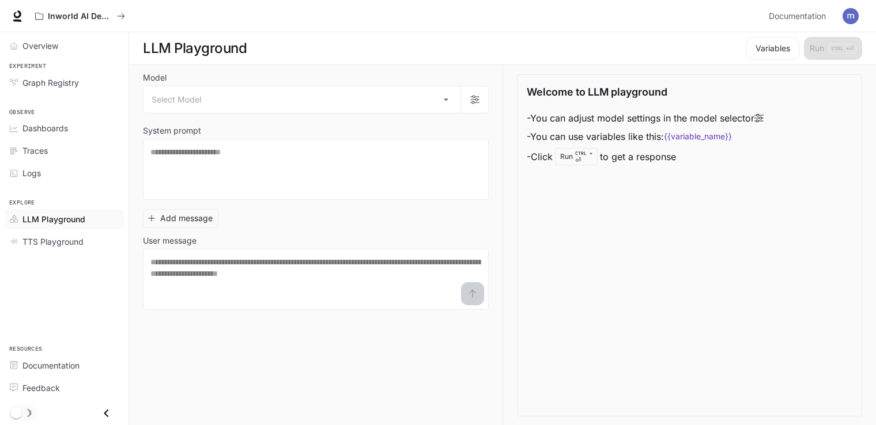
click at [410, 373] on div "Model Select Model ​ System prompt * ​ Add message User message * ​" at bounding box center [323, 245] width 360 height 361
click at [775, 50] on button "Variables" at bounding box center [772, 48] width 53 height 23
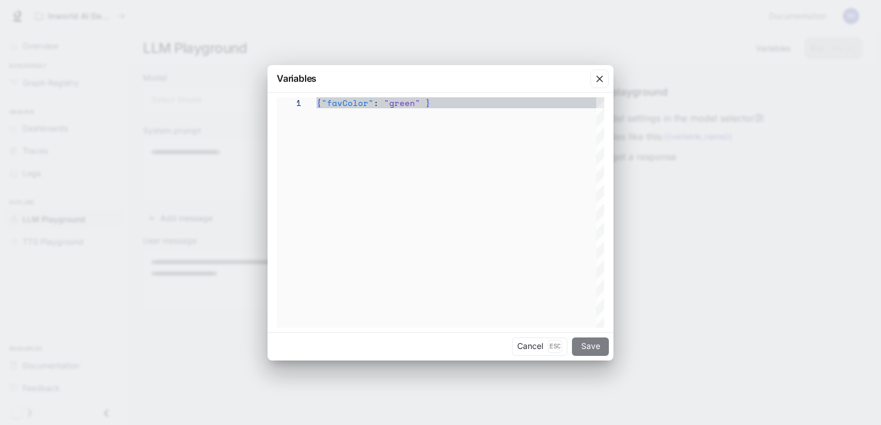
click at [598, 345] on button "Save" at bounding box center [590, 347] width 37 height 18
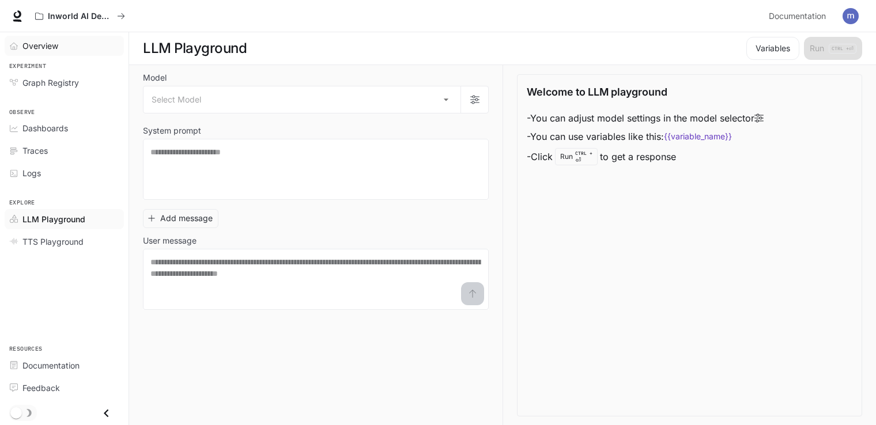
click at [50, 47] on span "Overview" at bounding box center [40, 46] width 36 height 12
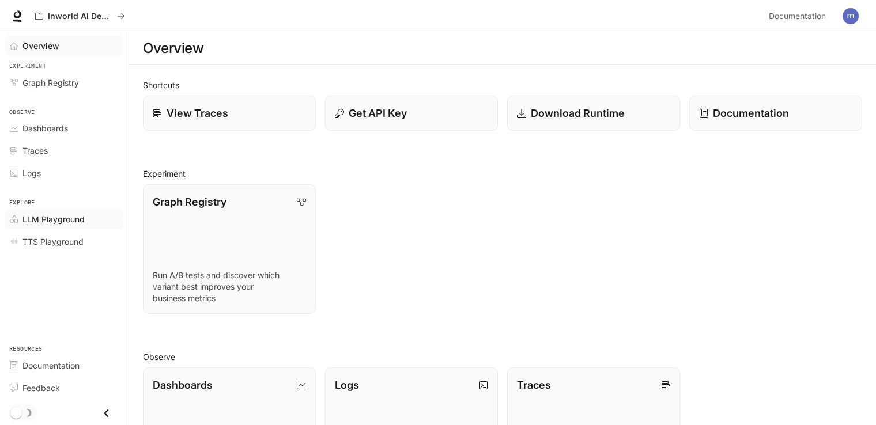
click at [86, 218] on div "LLM Playground" at bounding box center [70, 219] width 96 height 12
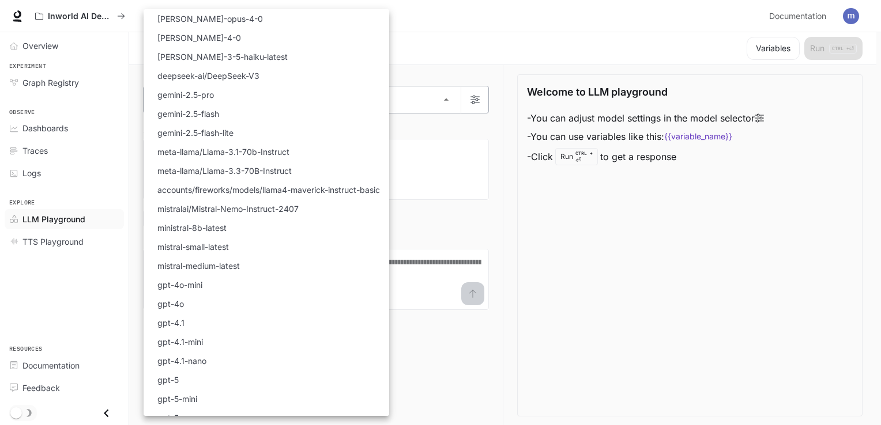
click at [251, 89] on body "Skip to main content Inworld AI Demos Documentation Documentation Portal Overvi…" at bounding box center [440, 213] width 881 height 426
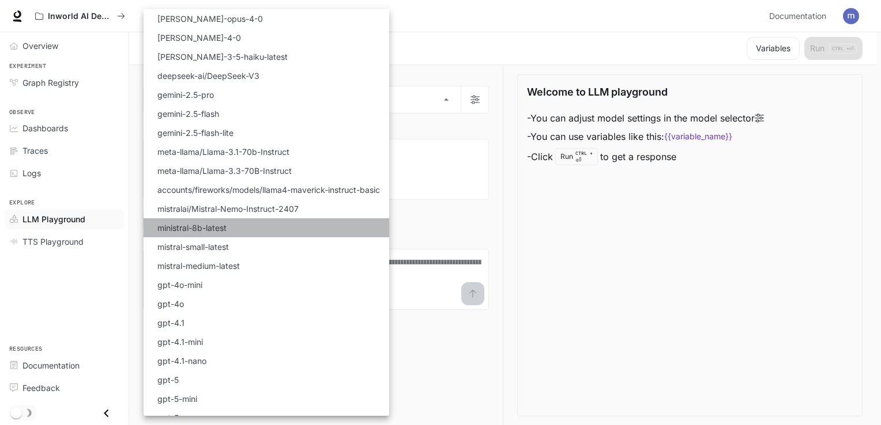
click at [235, 224] on li "ministral-8b-latest" at bounding box center [267, 227] width 246 height 19
type input "**********"
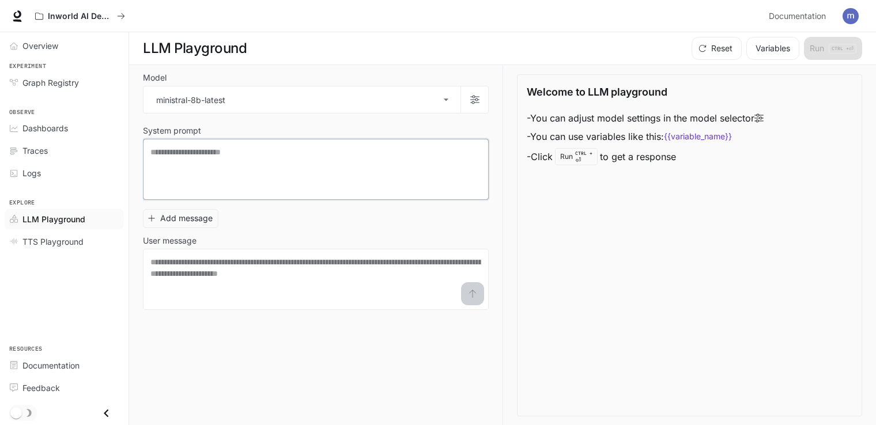
click at [241, 172] on textarea at bounding box center [315, 169] width 331 height 46
type textarea "****"
click at [221, 260] on textarea at bounding box center [315, 279] width 331 height 46
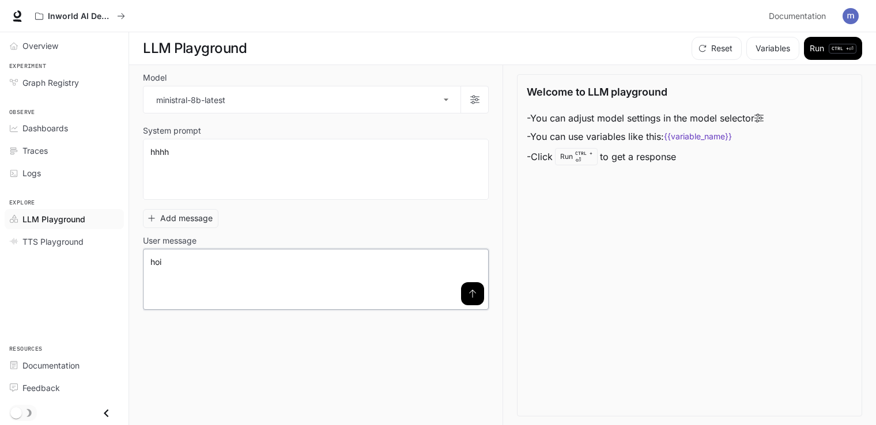
type textarea "***"
click at [473, 290] on icon "submit" at bounding box center [472, 294] width 7 height 8
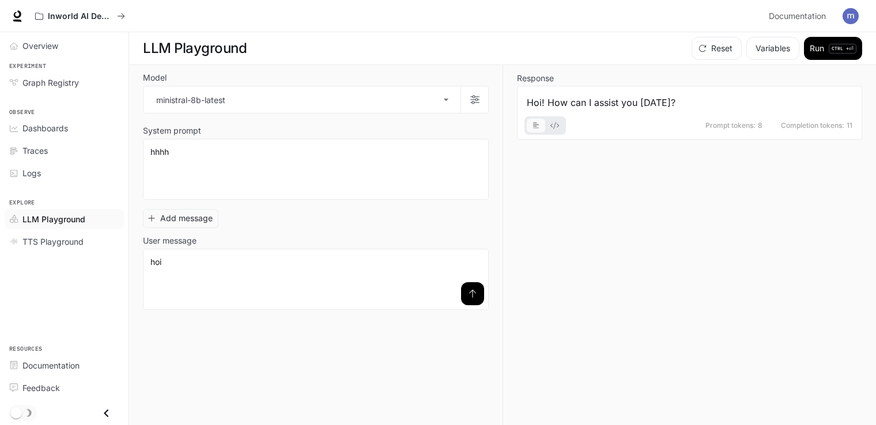
click at [555, 126] on icon "basic tabs example" at bounding box center [554, 125] width 9 height 7
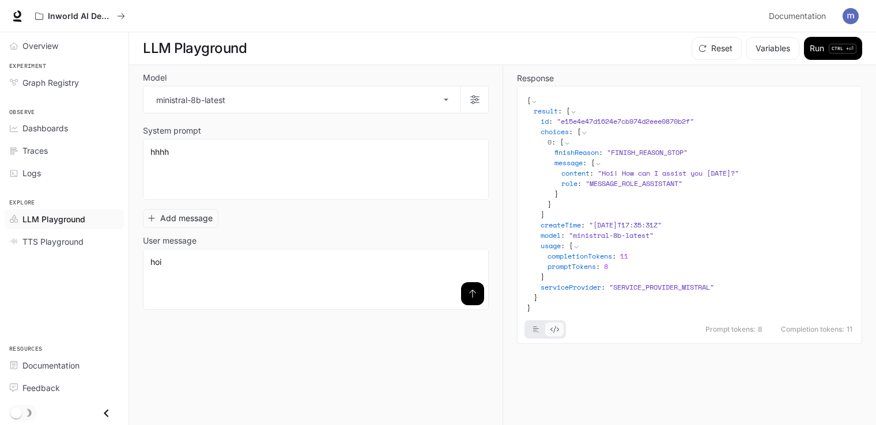
click at [535, 333] on icon "basic tabs example" at bounding box center [536, 329] width 6 height 7
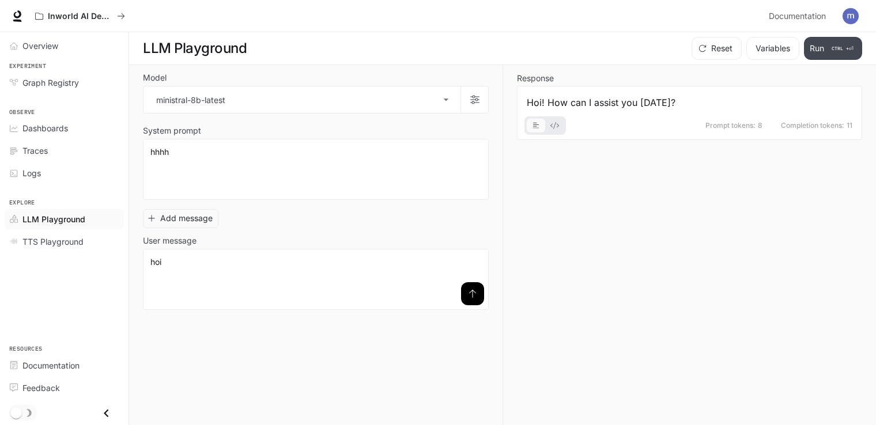
click at [810, 44] on button "Run CTRL + ⏎" at bounding box center [833, 48] width 58 height 23
